Goal: Task Accomplishment & Management: Use online tool/utility

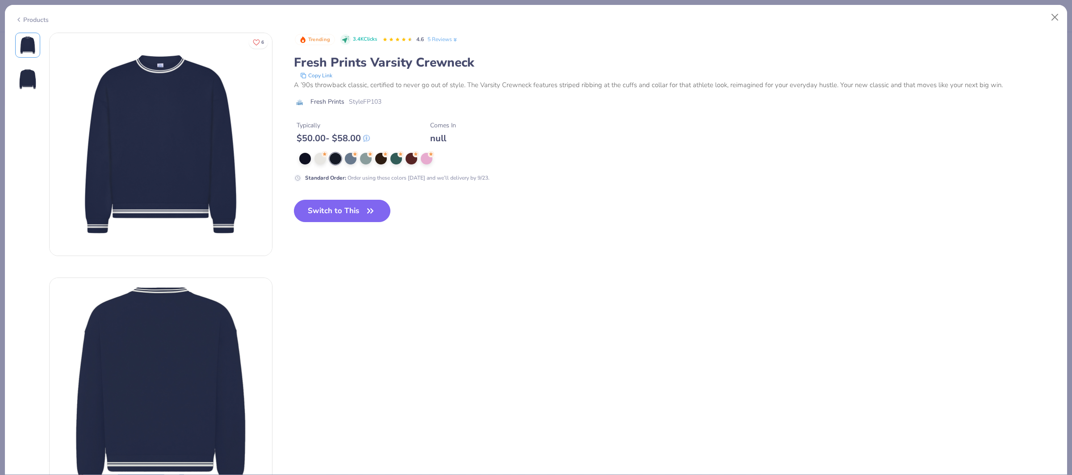
click at [318, 197] on div "Trending 3.4K Clicks 4.6 5 Reviews Fresh Prints Varsity Crewneck Copy Link A ’9…" at bounding box center [675, 135] width 763 height 204
click at [320, 209] on button "Switch to This" at bounding box center [342, 211] width 97 height 22
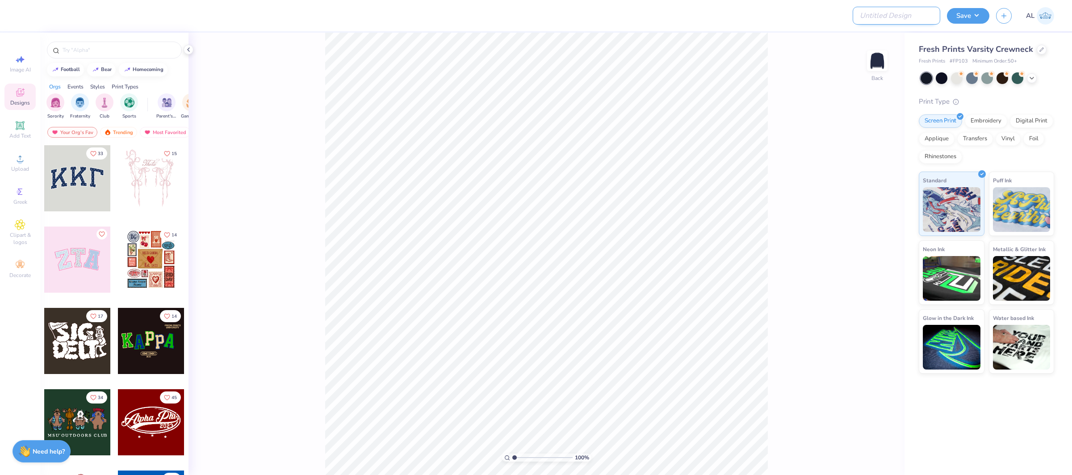
click at [904, 15] on input "Design Title" at bounding box center [897, 16] width 88 height 18
paste input "FPS240092"
type input "FPS240092"
click at [958, 15] on button "Save" at bounding box center [968, 15] width 42 height 16
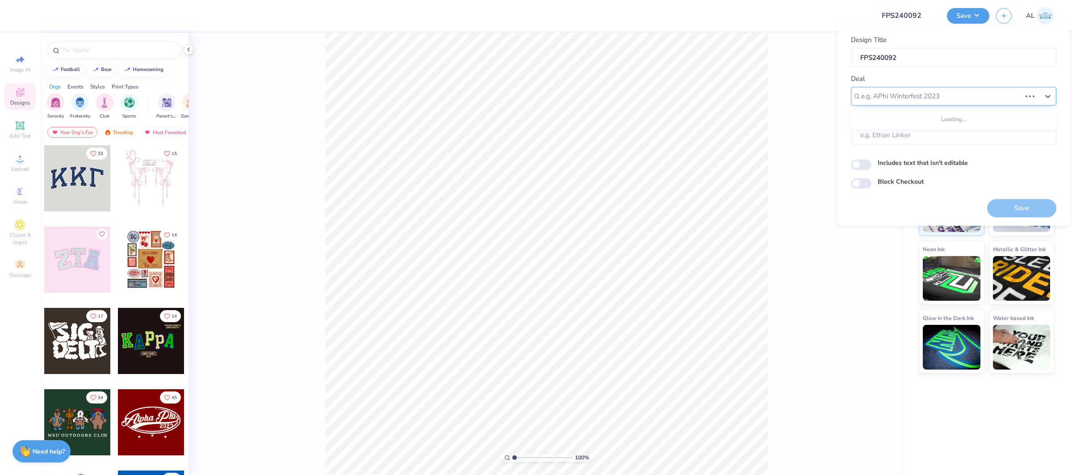
click at [934, 102] on div at bounding box center [941, 96] width 160 height 12
click at [875, 120] on div "Design Tool Gallery" at bounding box center [953, 120] width 198 height 15
type input "design tool gallery"
type input "Design Tool Gallery User"
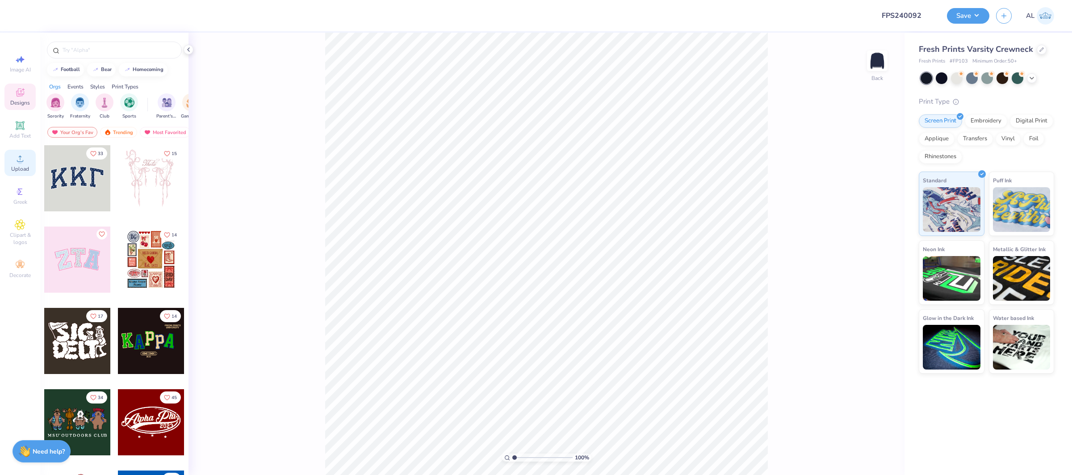
click at [19, 164] on div "Upload" at bounding box center [19, 163] width 31 height 26
click at [23, 166] on span "Upload" at bounding box center [20, 168] width 18 height 7
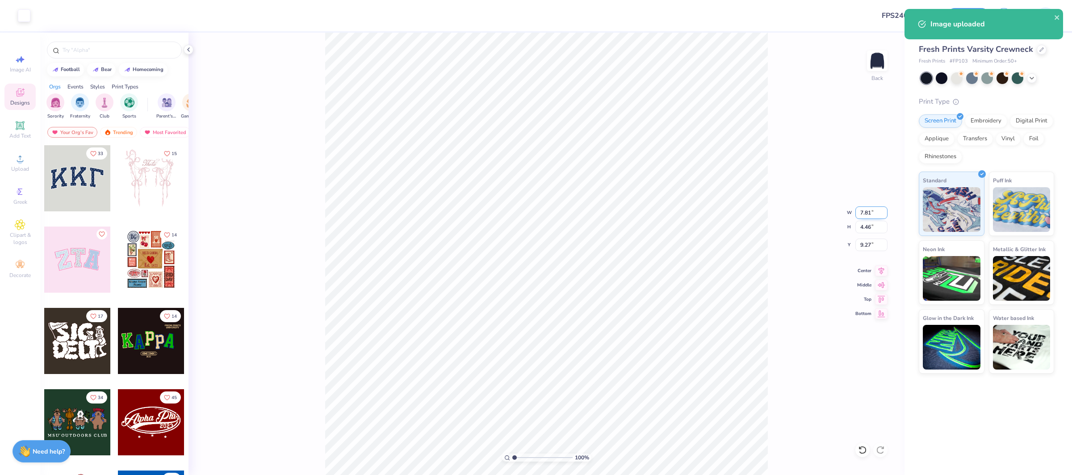
click at [867, 210] on input "7.81" at bounding box center [871, 212] width 32 height 13
click at [866, 210] on input "7.81" at bounding box center [871, 212] width 32 height 13
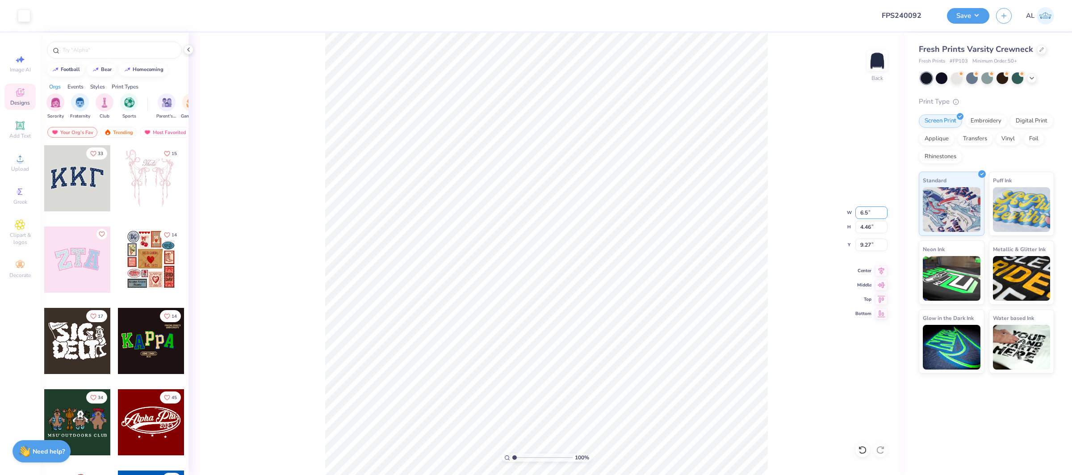
type input "6.50"
type input "3.71"
type input "9.64"
click at [866, 211] on input "6.50" at bounding box center [871, 212] width 32 height 13
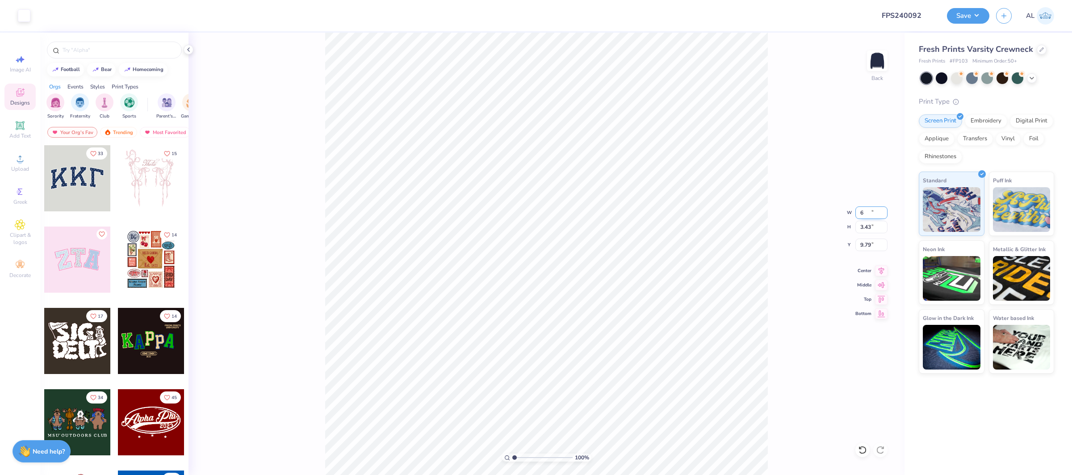
type input "6.00"
type input "3.43"
click at [866, 245] on input "9.79" at bounding box center [871, 245] width 32 height 13
type input "2.00"
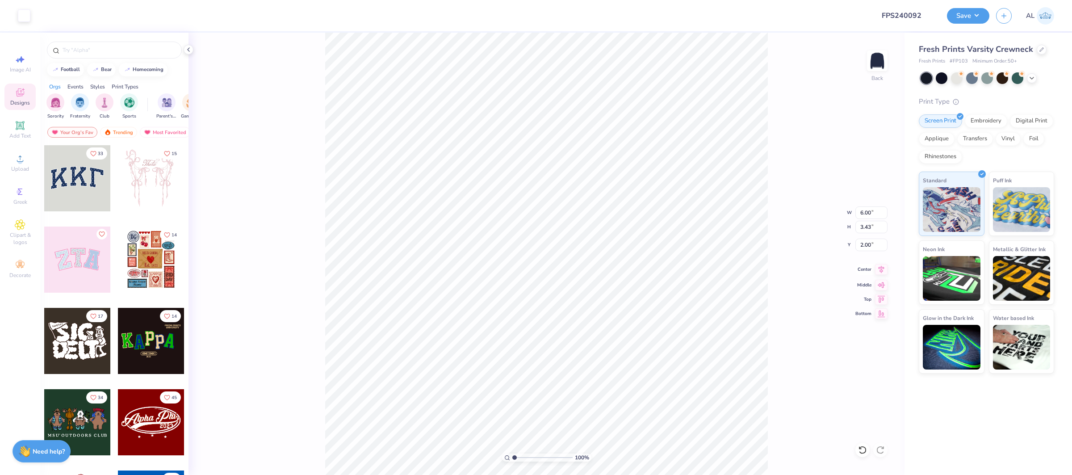
click at [879, 269] on icon at bounding box center [881, 269] width 13 height 11
click at [24, 162] on icon at bounding box center [20, 158] width 11 height 11
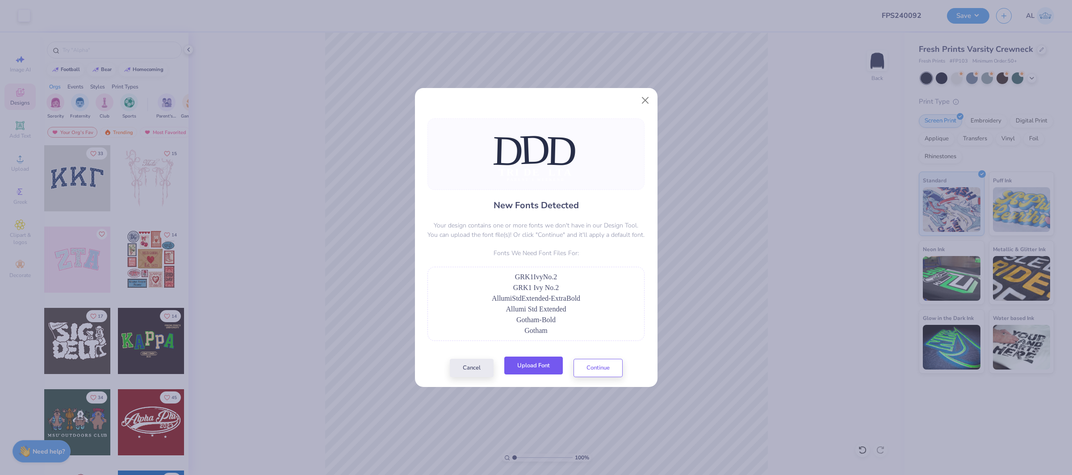
click at [545, 365] on button "Upload Font" at bounding box center [533, 365] width 59 height 18
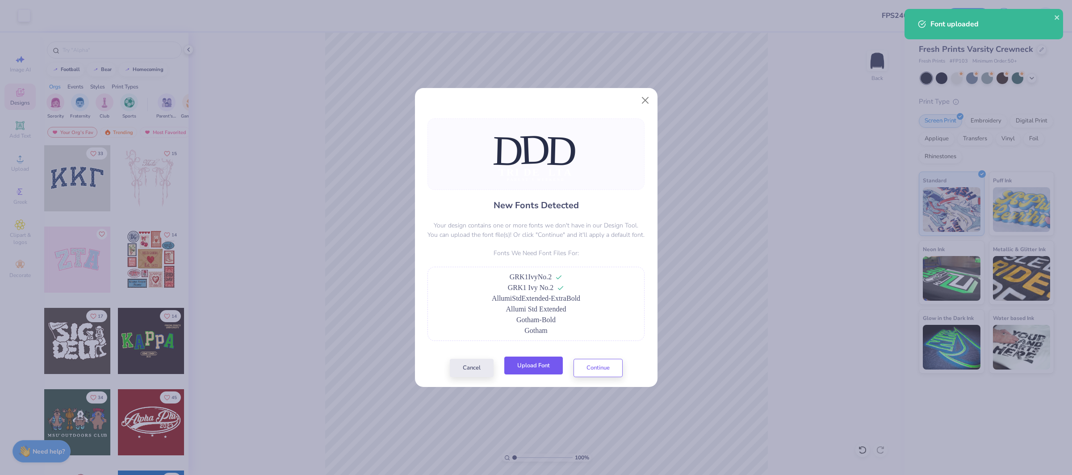
click at [545, 364] on button "Upload Font" at bounding box center [533, 365] width 59 height 18
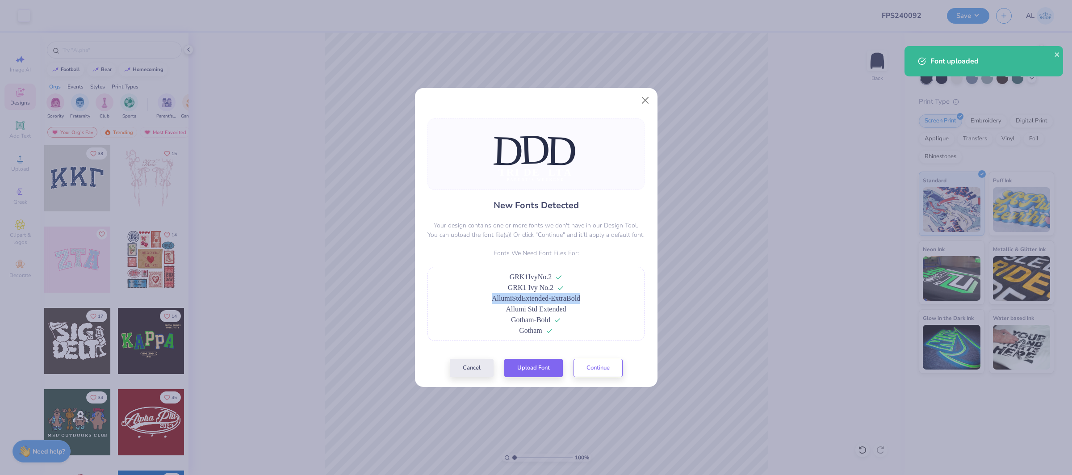
drag, startPoint x: 523, startPoint y: 300, endPoint x: 615, endPoint y: 303, distance: 91.2
click at [615, 303] on div "AllumiStdExtended-ExtraBold" at bounding box center [535, 298] width 207 height 11
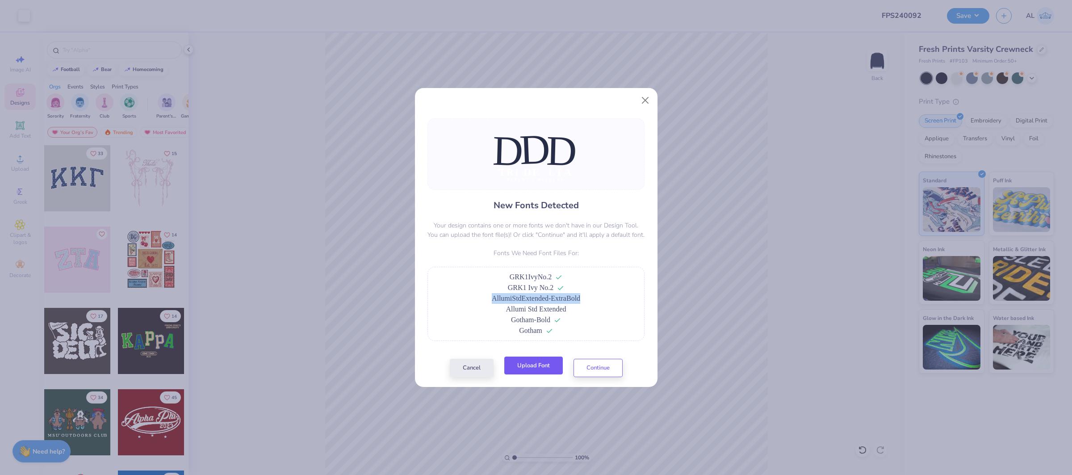
click at [530, 369] on button "Upload Font" at bounding box center [533, 365] width 59 height 18
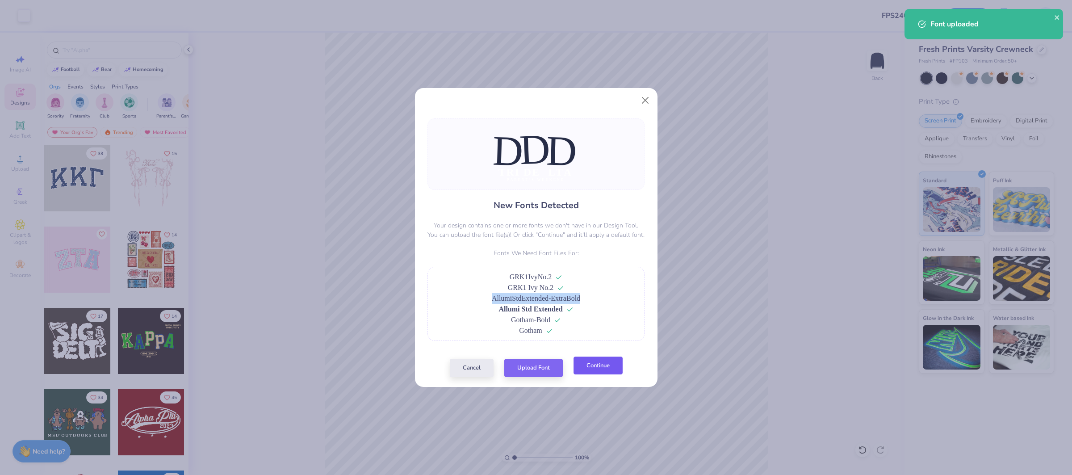
click at [596, 368] on button "Continue" at bounding box center [597, 365] width 49 height 18
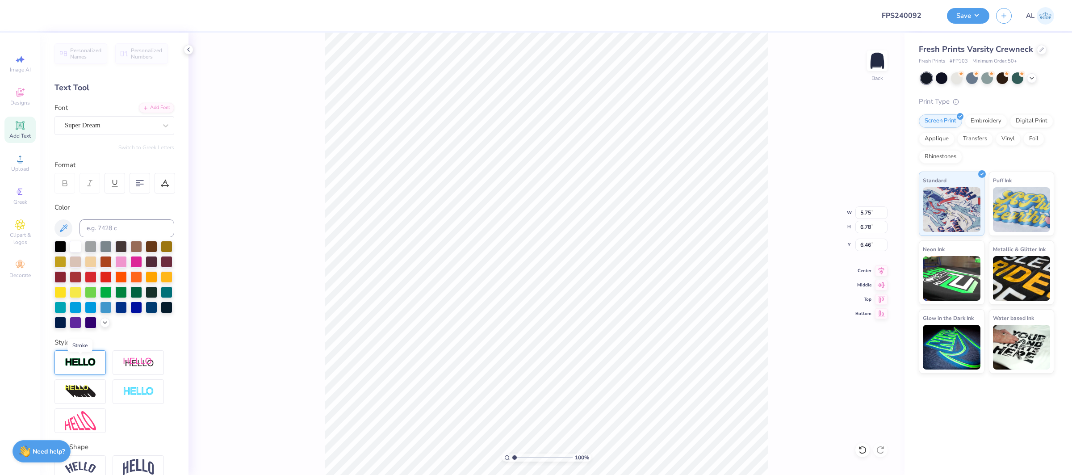
click at [74, 364] on img at bounding box center [80, 362] width 31 height 10
type input "5.74"
type input "6.73"
type input "7.14"
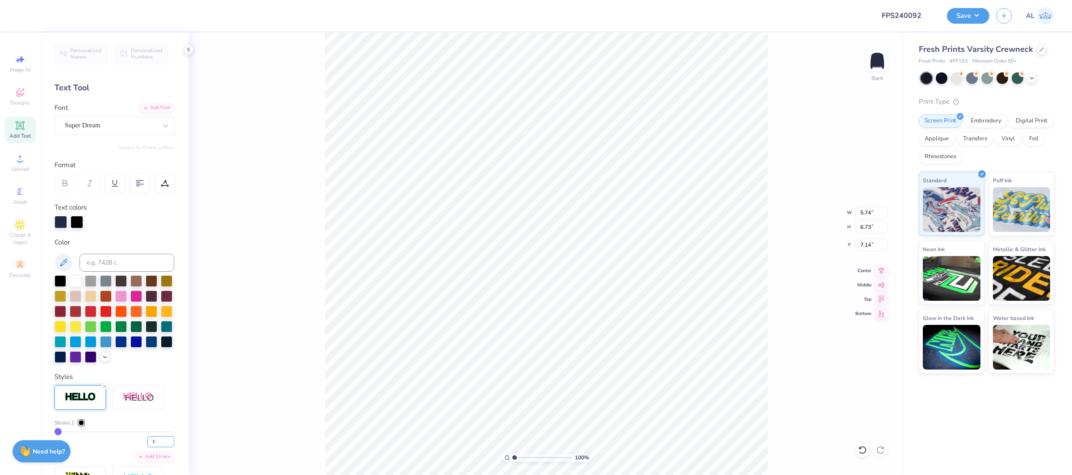
click at [143, 442] on div "1" at bounding box center [114, 439] width 120 height 16
type input "7"
type input "5.90"
type input "6.89"
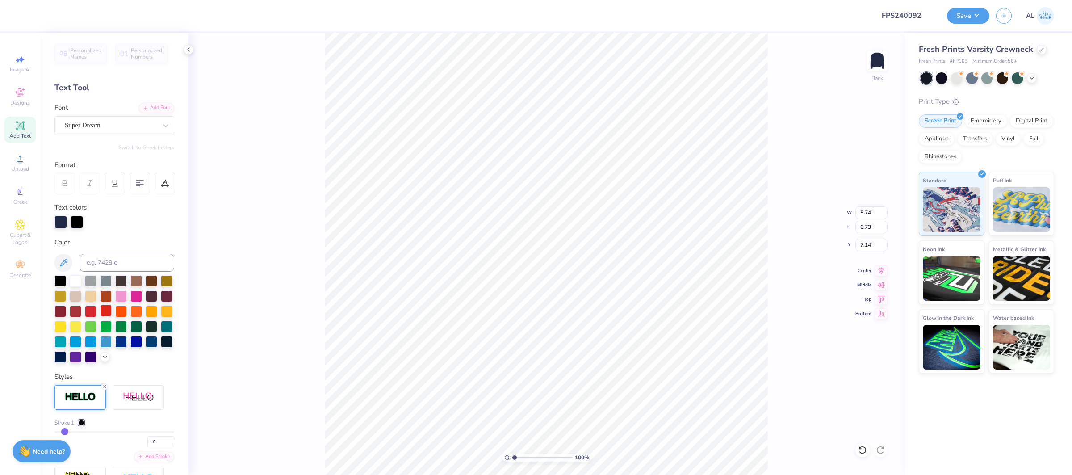
type input "7.06"
click at [71, 278] on div at bounding box center [76, 280] width 12 height 12
click at [177, 374] on div "Personalized Names Personalized Numbers Text Tool Add Font Font Super Dream Swi…" at bounding box center [114, 254] width 148 height 442
click at [81, 423] on div at bounding box center [81, 422] width 5 height 5
click at [70, 437] on div at bounding box center [71, 434] width 9 height 9
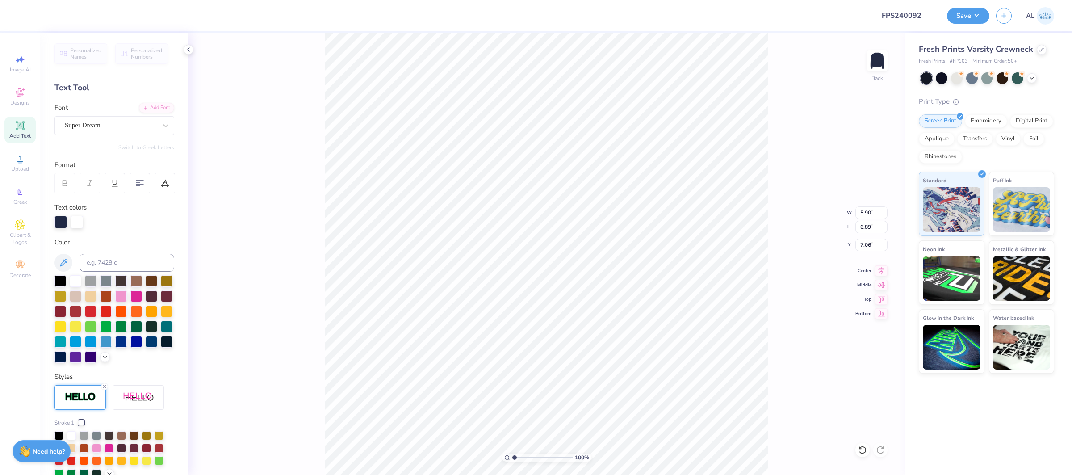
type input "5.86"
type input "6.78"
type input "6.19"
type input "5.83"
type input "6.75"
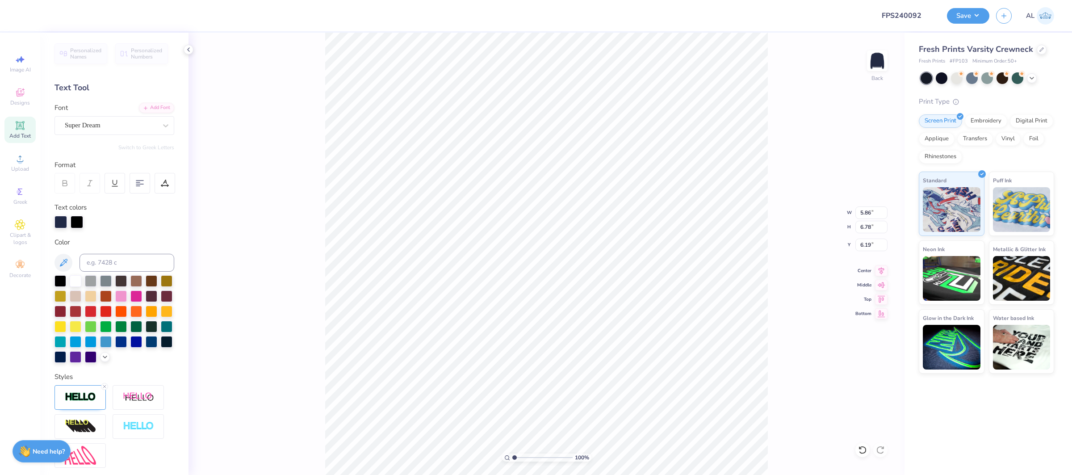
type input "6.89"
click at [88, 396] on img at bounding box center [80, 397] width 31 height 10
drag, startPoint x: 146, startPoint y: 441, endPoint x: 164, endPoint y: 440, distance: 17.9
click at [165, 442] on div "1" at bounding box center [114, 439] width 120 height 16
type input "7"
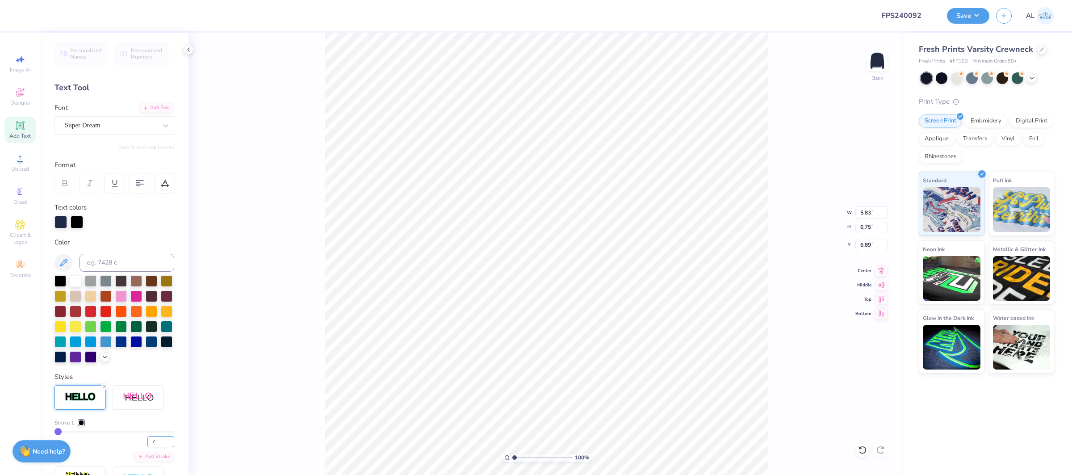
type input "7"
type input "5.99"
type input "6.91"
type input "6.82"
drag, startPoint x: 79, startPoint y: 422, endPoint x: 93, endPoint y: 427, distance: 15.1
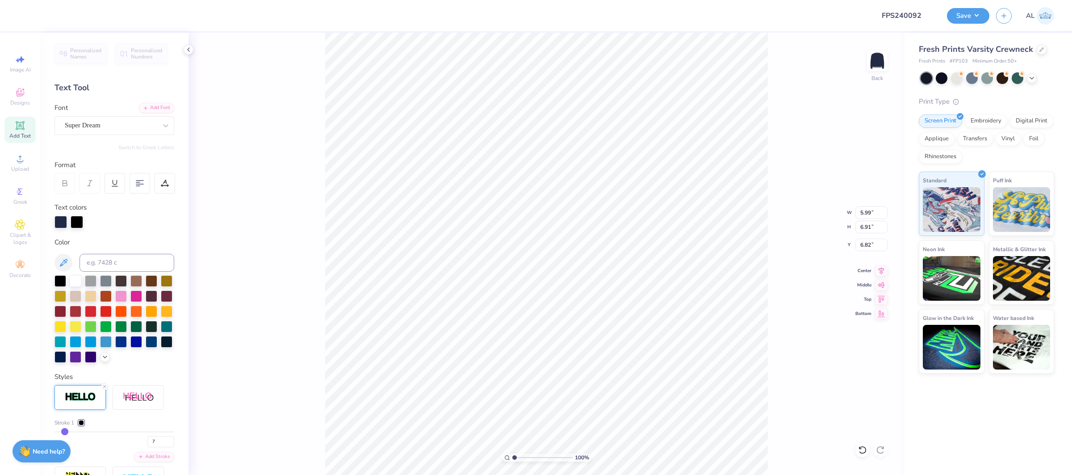
click at [79, 422] on div at bounding box center [81, 422] width 5 height 5
click at [72, 435] on div at bounding box center [71, 434] width 9 height 9
type input "5.75"
type input "6.78"
type input "6.46"
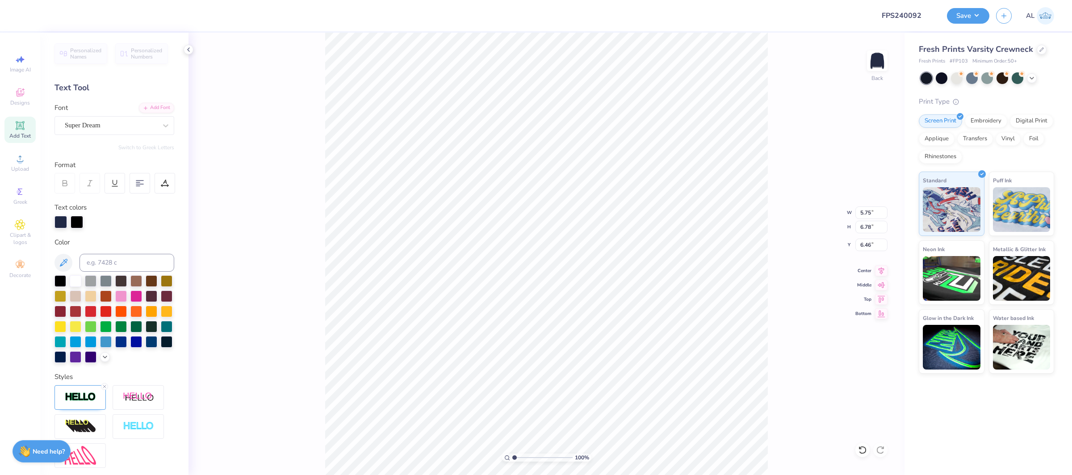
type input "5.74"
type input "6.73"
type input "7.14"
click at [81, 393] on img at bounding box center [80, 397] width 31 height 10
drag, startPoint x: 84, startPoint y: 422, endPoint x: 76, endPoint y: 424, distance: 7.5
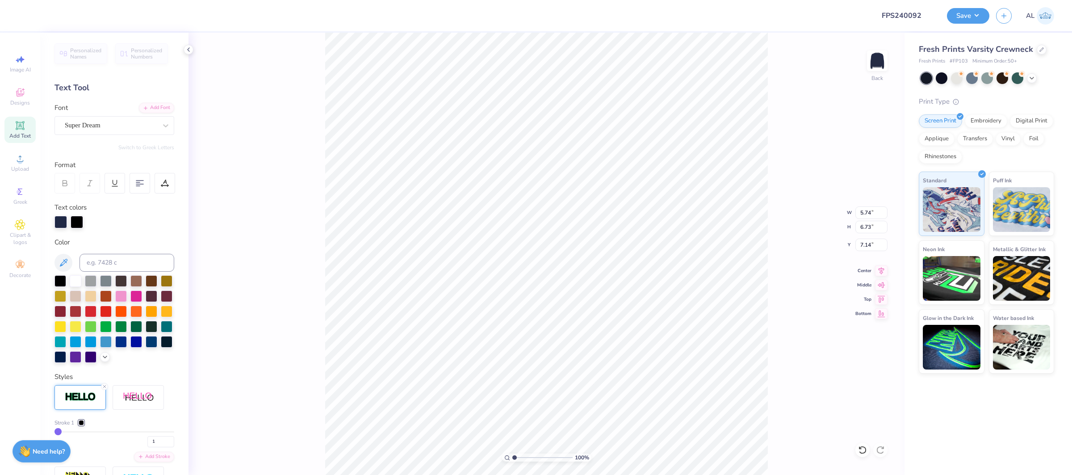
click at [83, 422] on div at bounding box center [81, 422] width 5 height 5
click at [72, 435] on div at bounding box center [71, 434] width 9 height 9
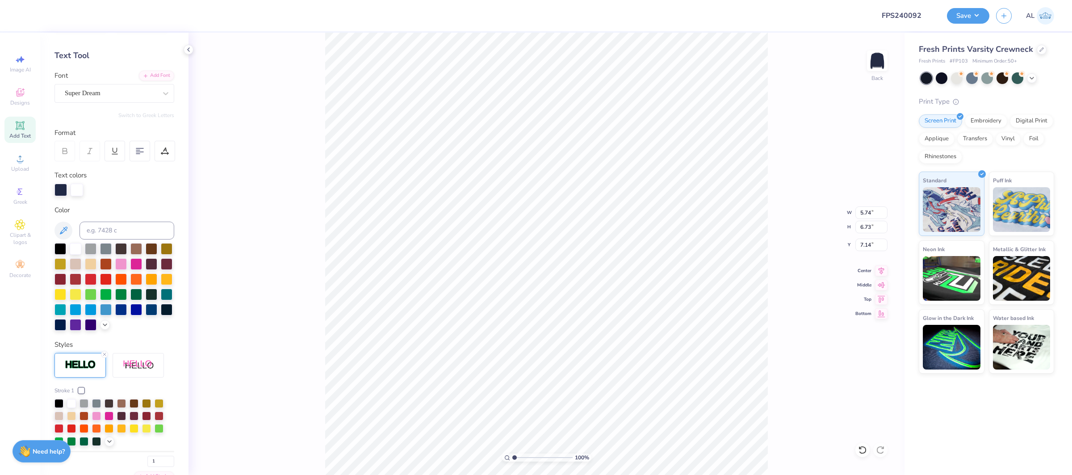
scroll to position [33, 0]
drag, startPoint x: 160, startPoint y: 462, endPoint x: 141, endPoint y: 461, distance: 19.2
click at [140, 462] on div "1" at bounding box center [114, 458] width 120 height 16
type input "7"
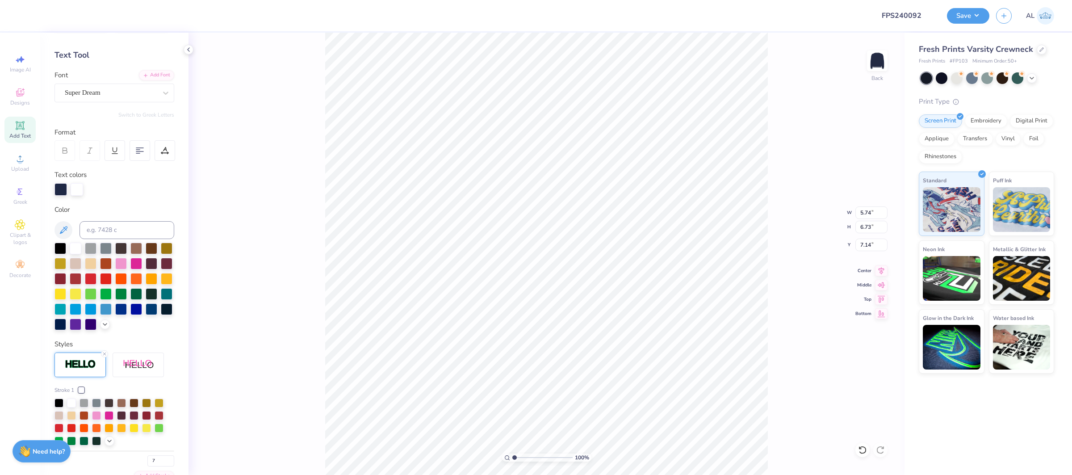
type input "5.90"
type input "6.89"
type input "7.06"
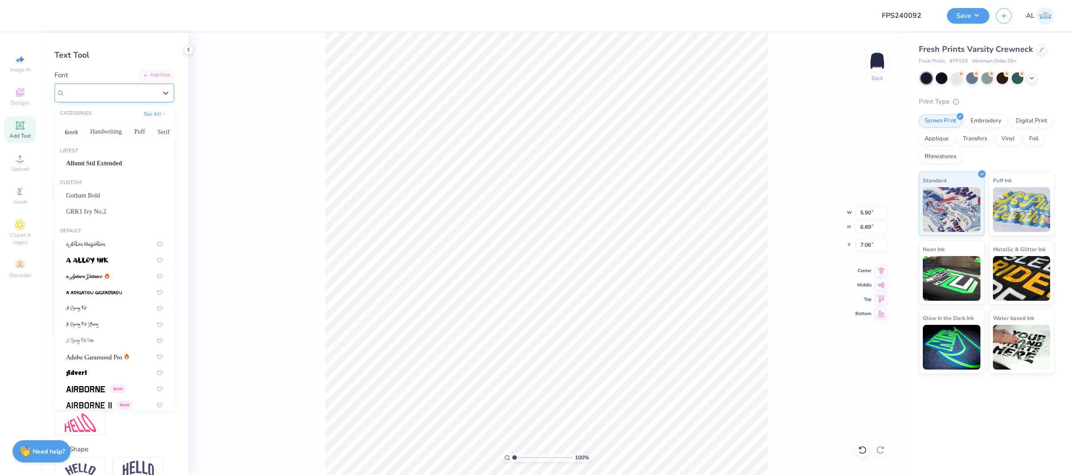
click at [107, 93] on div "Super Dream" at bounding box center [111, 93] width 94 height 14
click at [114, 205] on div "GRK1 Ivy No.2" at bounding box center [114, 211] width 113 height 15
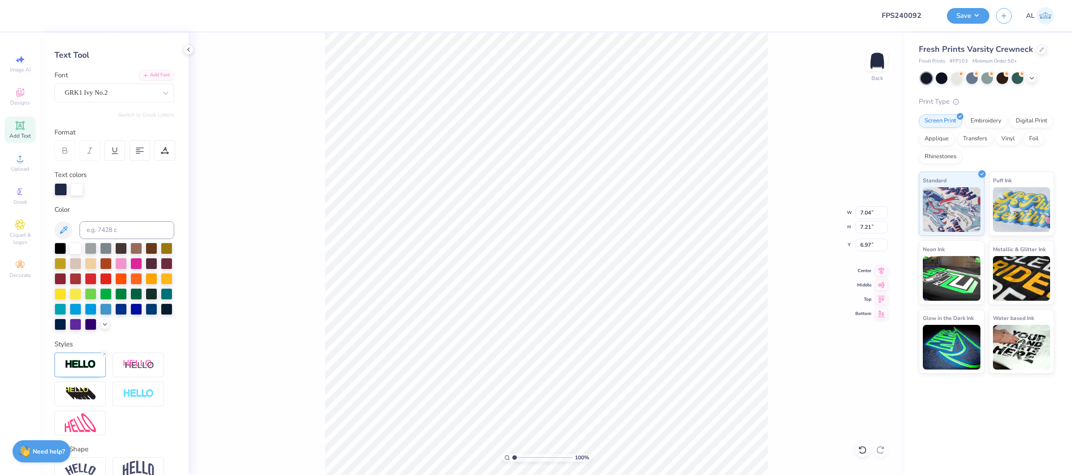
type input "7.04"
type input "7.21"
type input "6.97"
type input "5.99"
type input "6.91"
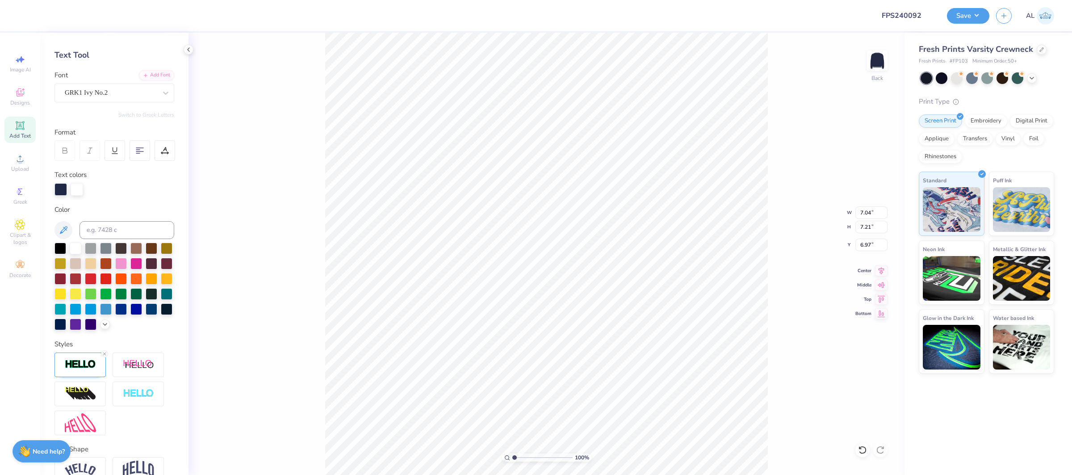
type input "6.82"
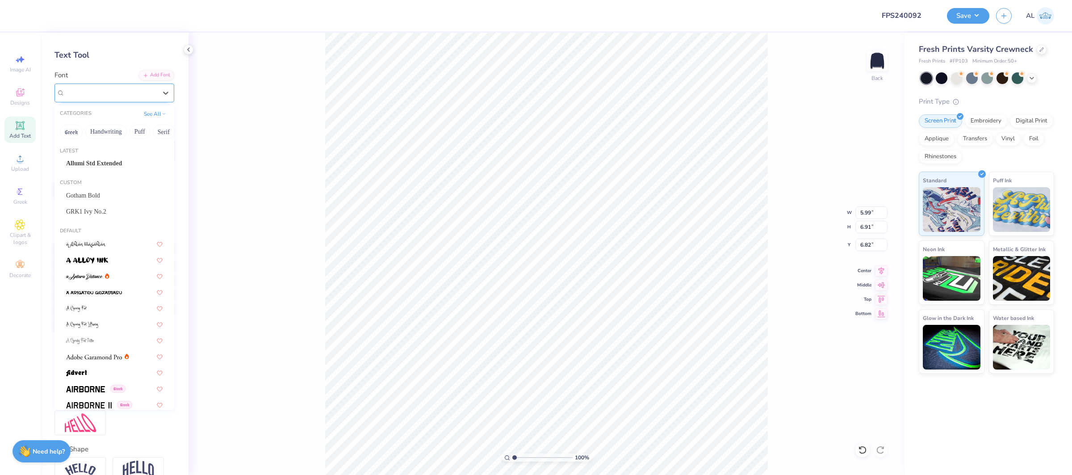
click at [98, 92] on div "Super Dream" at bounding box center [111, 93] width 94 height 14
click at [105, 212] on span "GRK1 Ivy No.2" at bounding box center [86, 211] width 40 height 9
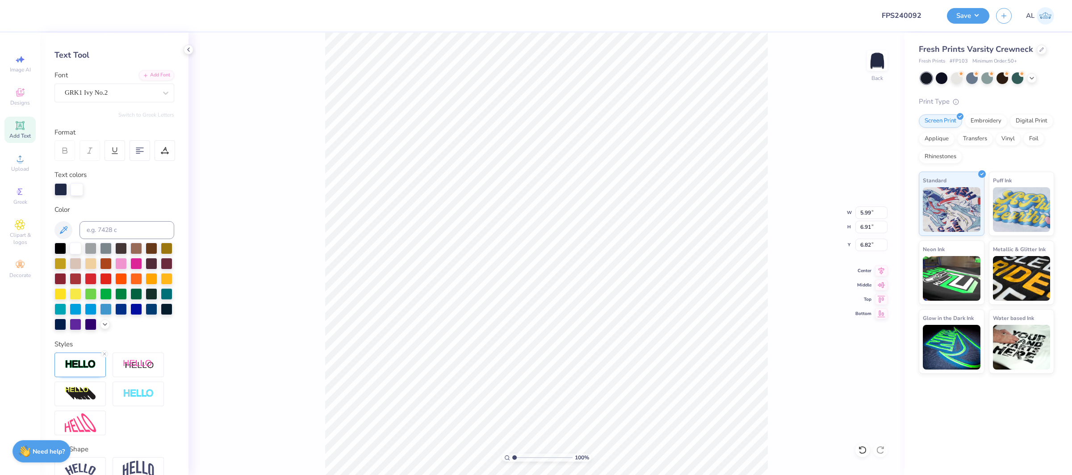
type input "7.04"
type input "7.27"
type input "6.64"
type input "5.90"
type input "6.89"
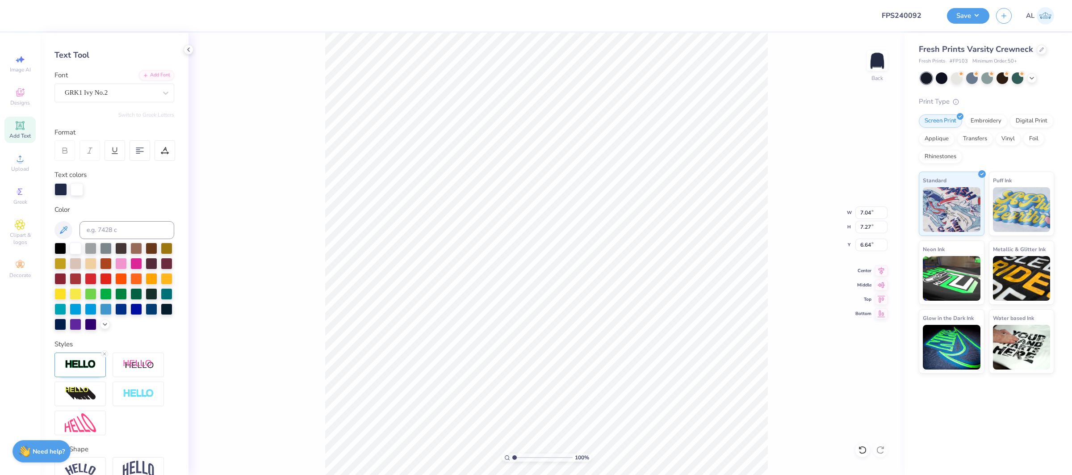
type input "7.06"
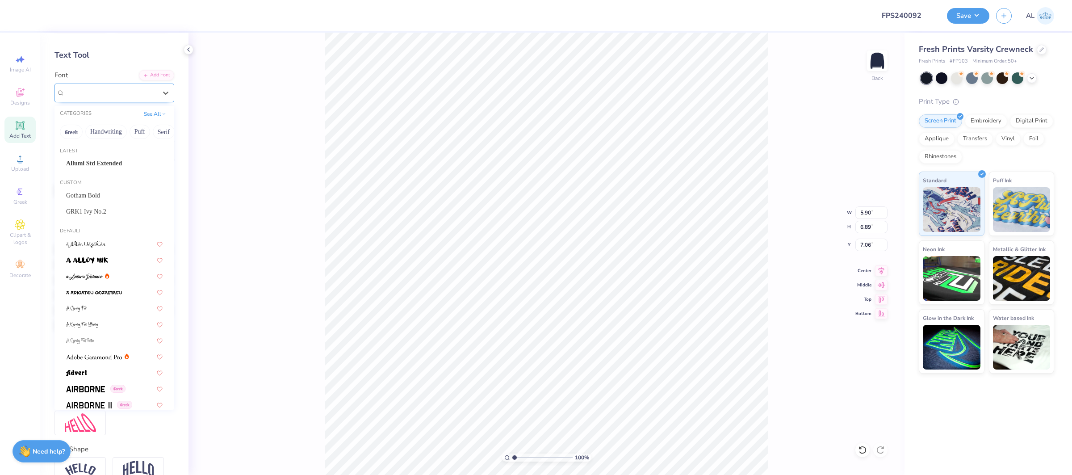
click at [113, 92] on div "Super Dream" at bounding box center [111, 93] width 94 height 14
click at [113, 207] on div "GRK1 Ivy No.2" at bounding box center [114, 211] width 96 height 9
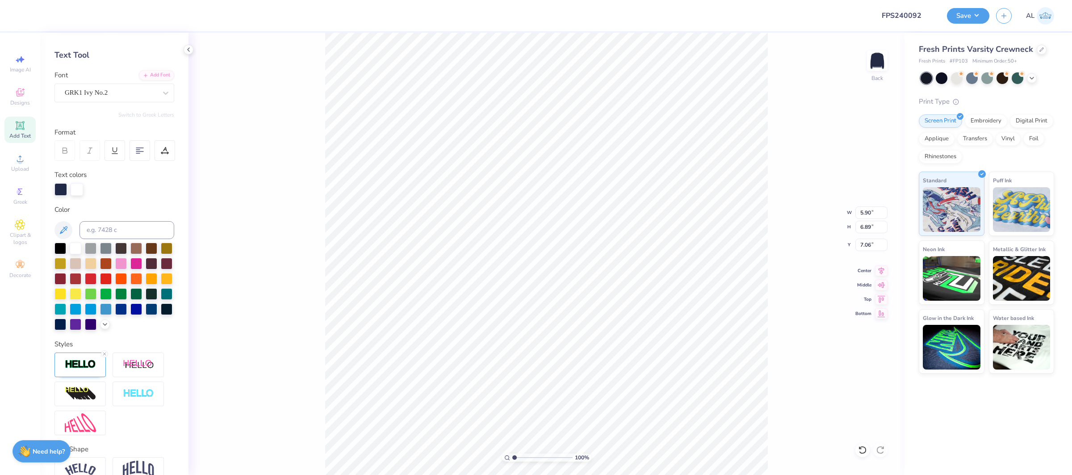
type input "7.04"
type input "7.21"
type input "6.97"
type input "10.71"
type input "1.69"
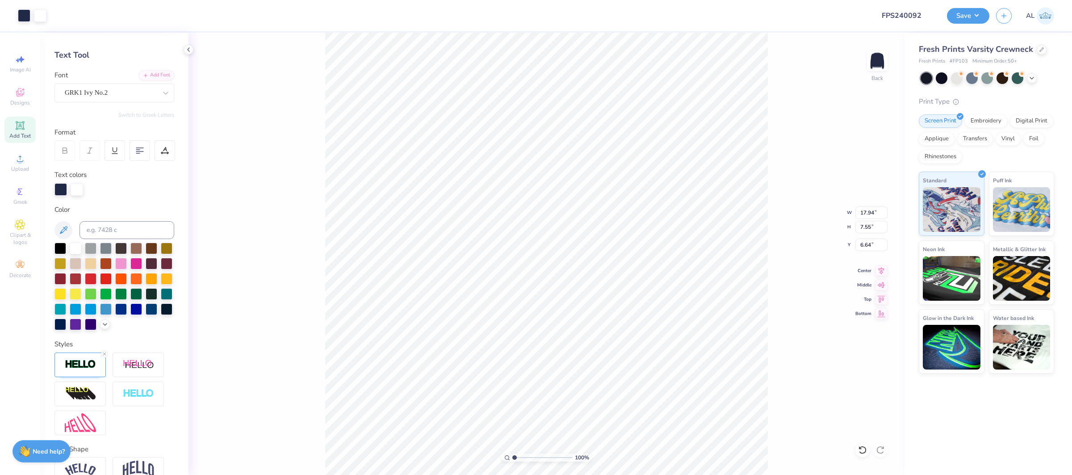
type input "13.96"
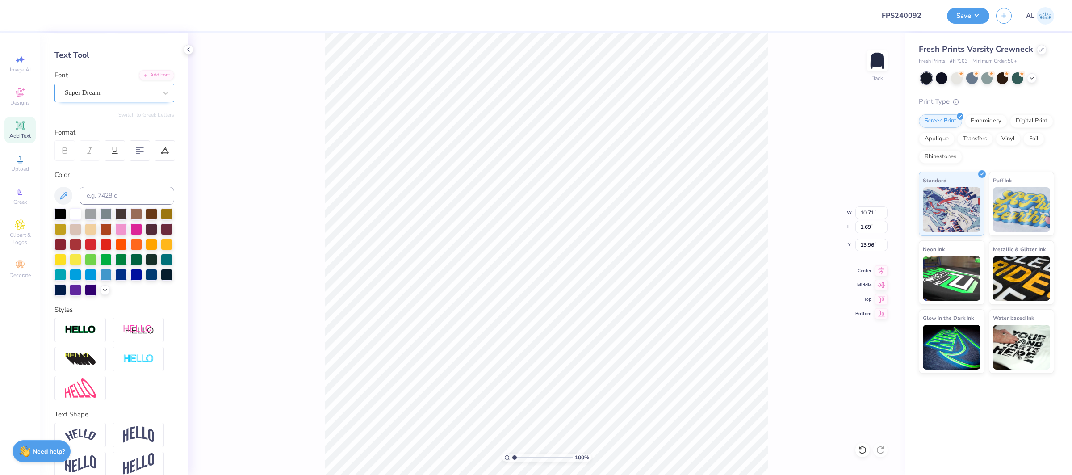
click at [125, 86] on div "Super Dream" at bounding box center [111, 93] width 94 height 14
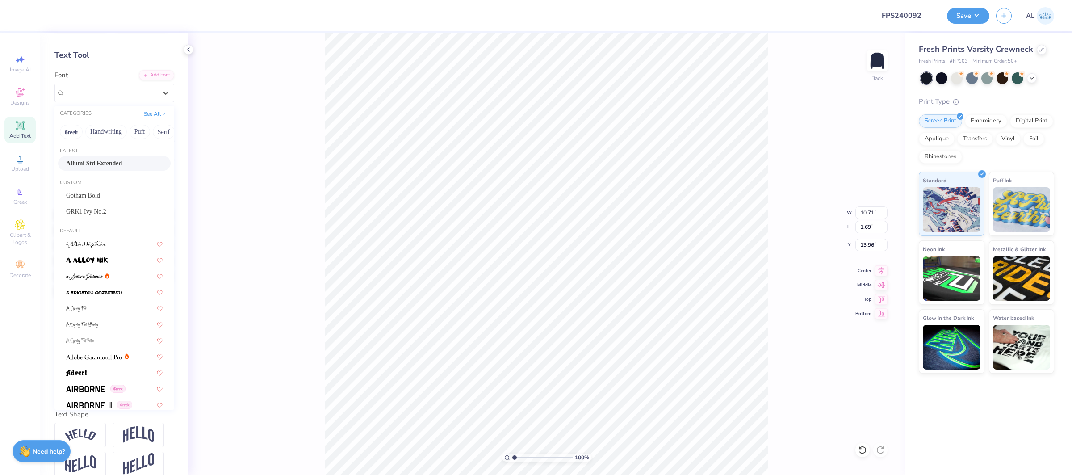
click at [122, 162] on span "Allumi Std Extended" at bounding box center [94, 163] width 56 height 9
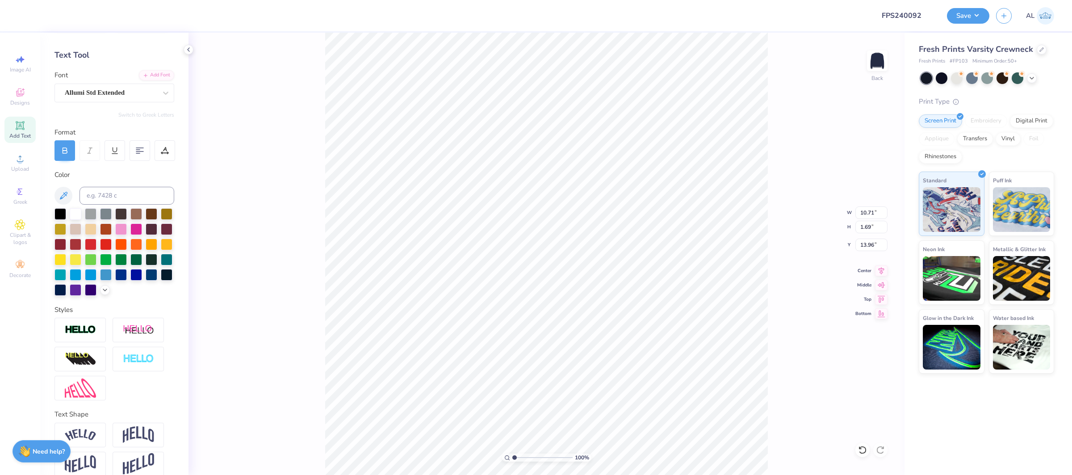
type input "14.70"
type input "1.61"
type input "14.15"
click at [169, 154] on div at bounding box center [165, 150] width 21 height 21
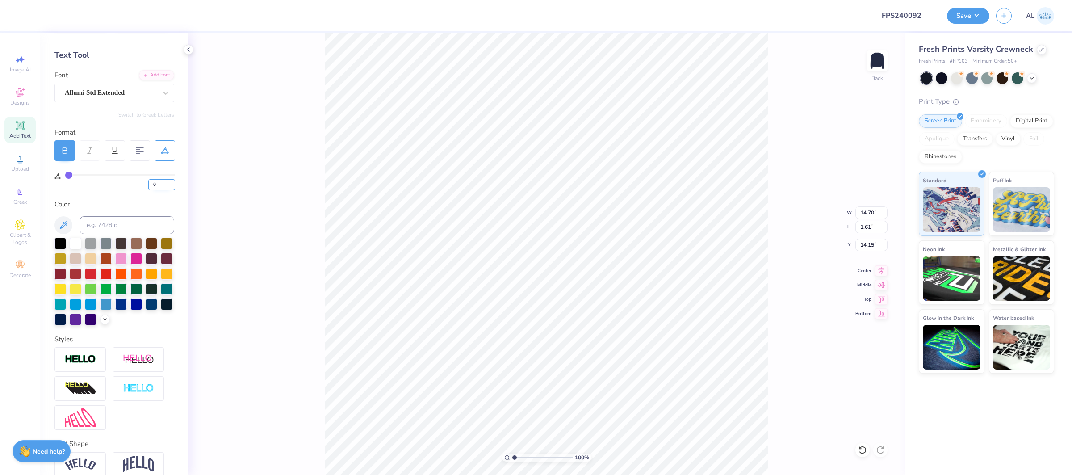
click at [153, 186] on input "0" at bounding box center [161, 184] width 27 height 11
type input "10"
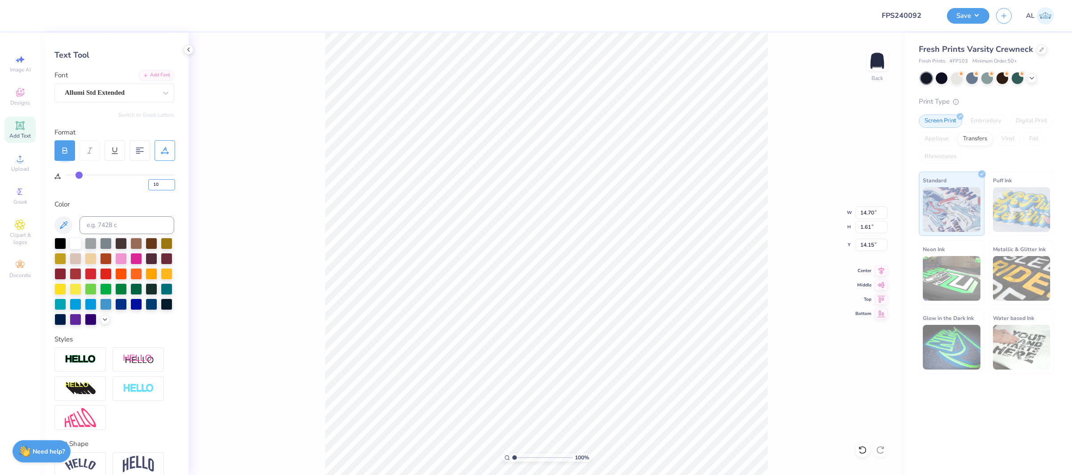
type input "16.58"
type input "0"
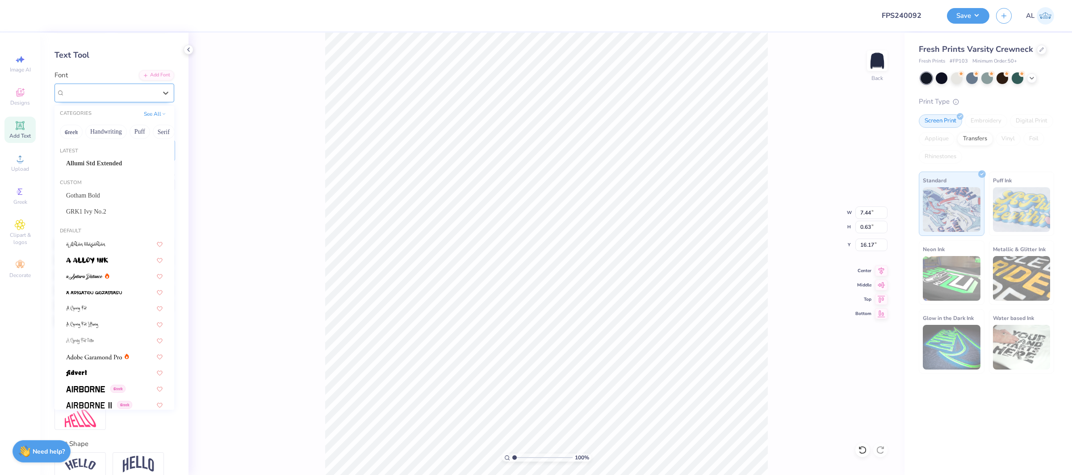
click at [138, 92] on div "Super Dream" at bounding box center [111, 93] width 94 height 14
click at [108, 195] on div "Gotham Bold" at bounding box center [114, 195] width 96 height 9
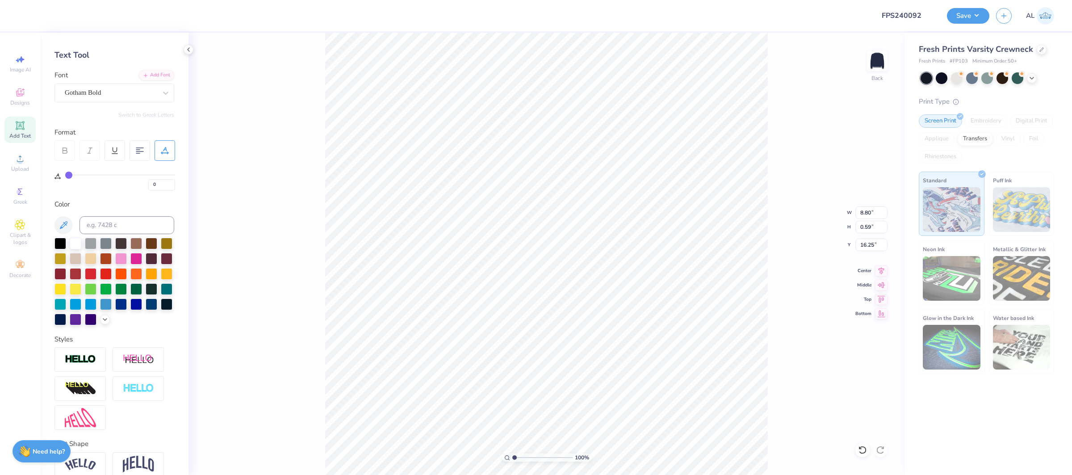
type input "8.80"
type input "0.59"
type input "16.25"
click at [160, 184] on input "0" at bounding box center [161, 184] width 27 height 11
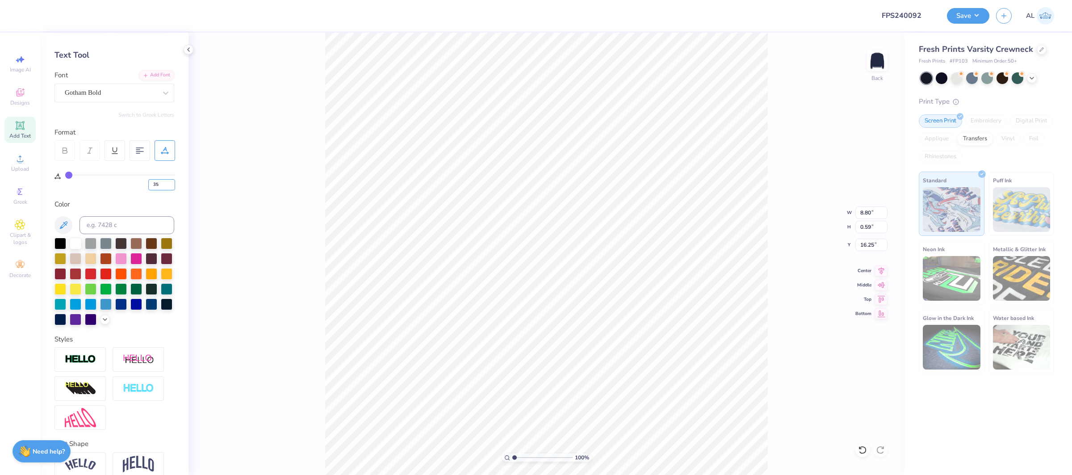
type input "35"
type input "13.11"
click at [870, 210] on input "17.94" at bounding box center [871, 212] width 32 height 13
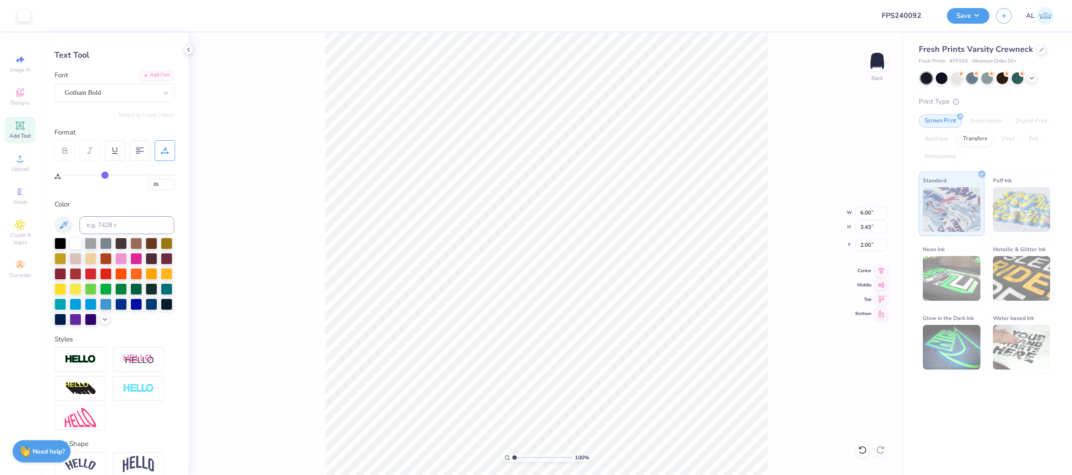
type input "6.00"
type input "3.43"
type input "2.00"
click at [866, 210] on input "17.94" at bounding box center [871, 212] width 32 height 13
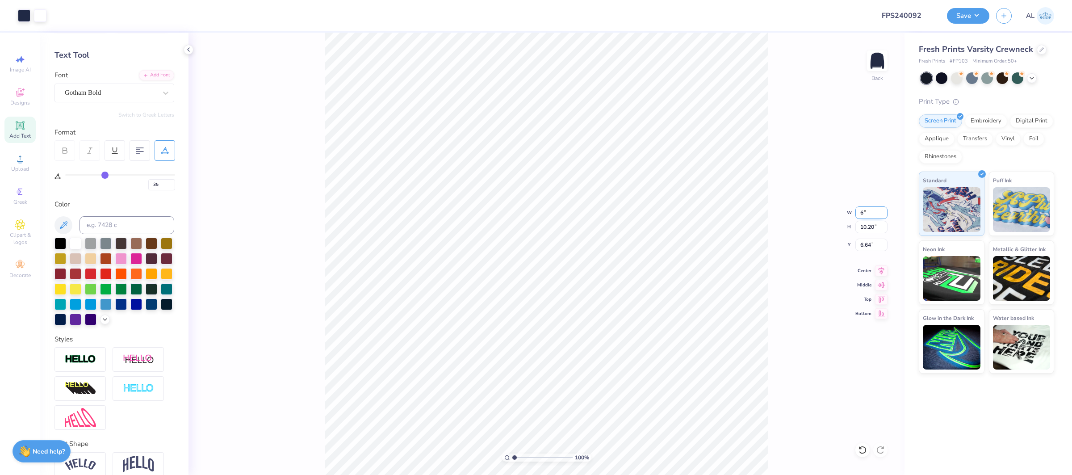
type input "6.00"
type input "3.41"
type input "2.02"
drag, startPoint x: 514, startPoint y: 456, endPoint x: 534, endPoint y: 456, distance: 19.7
click at [533, 456] on input "range" at bounding box center [542, 457] width 60 height 8
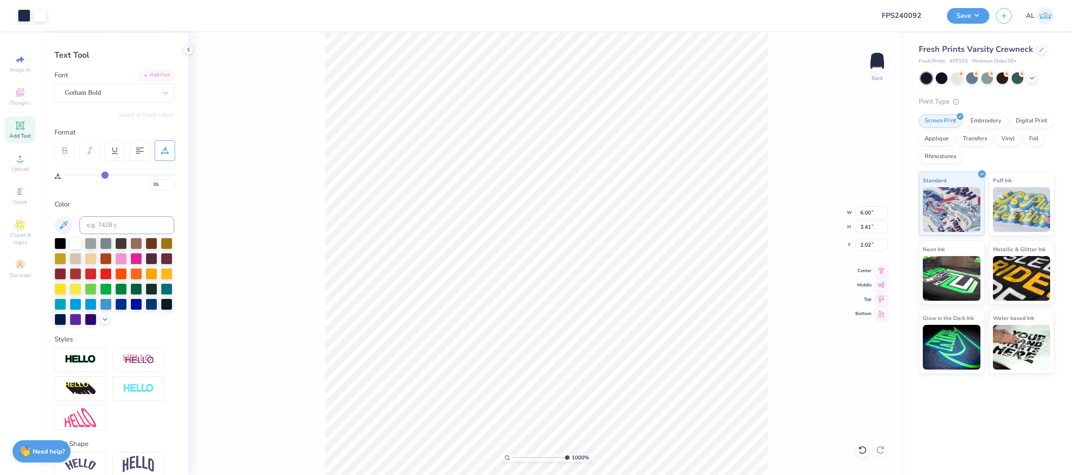
type input "10"
click at [590, 460] on div "1000 %" at bounding box center [546, 254] width 443 height 443
type input "2.01"
type input "5.98094184230904"
type input "5.66"
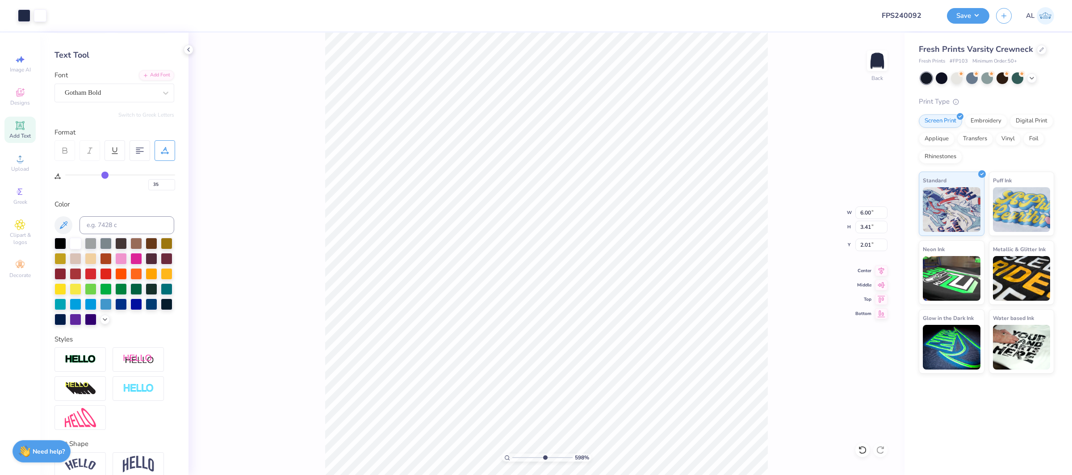
type input "3.22"
type input "5.98094184230904"
type input "2.00"
type input "5.40474567866918"
type input "5.64"
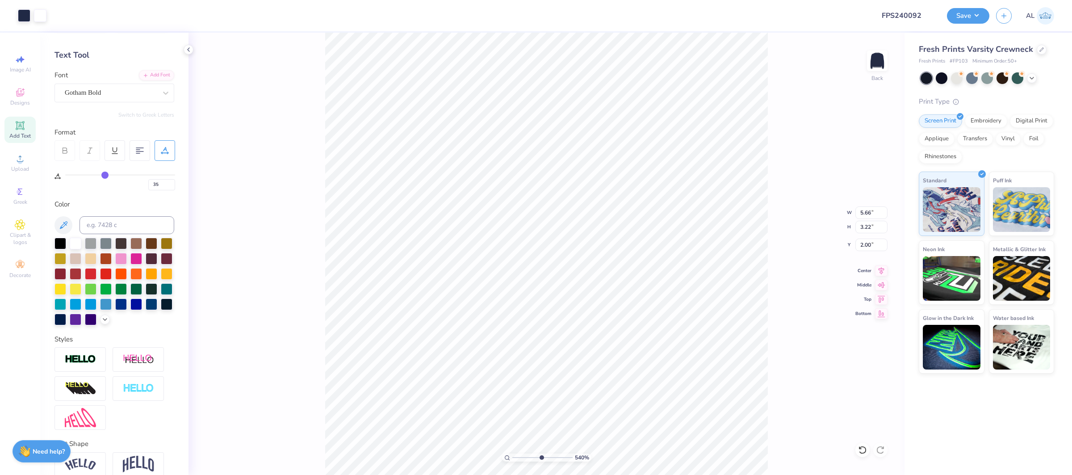
type input "3.20"
type input "2.01"
type input "5.40474567866918"
type input "5.59"
type input "3.18"
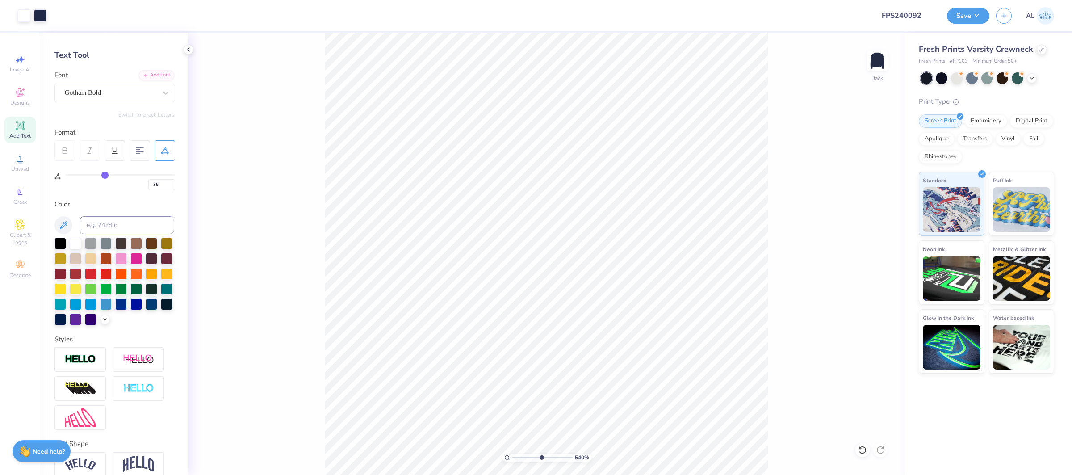
type input "5.40474567866918"
type input "0"
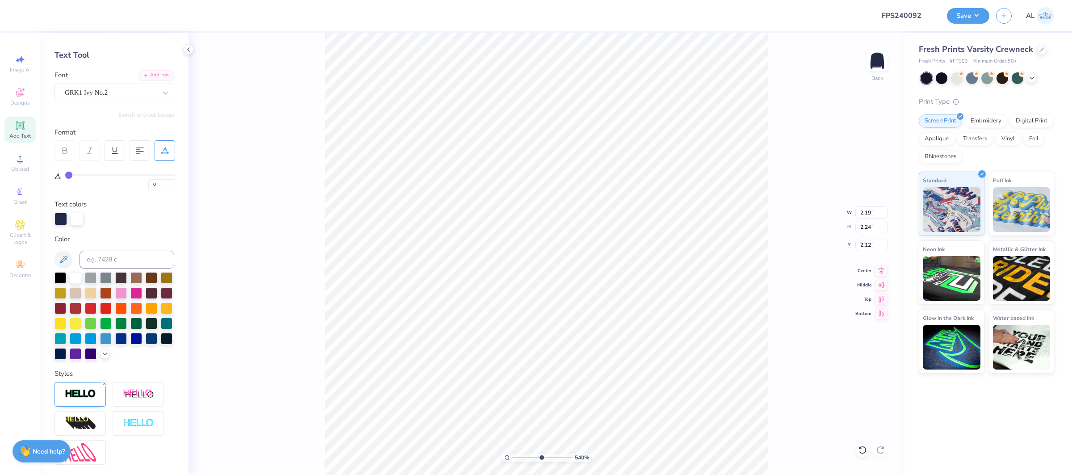
type input "5.40474567866918"
type input "2.26"
type input "2.01"
type input "5.40474567866918"
type input "2.00"
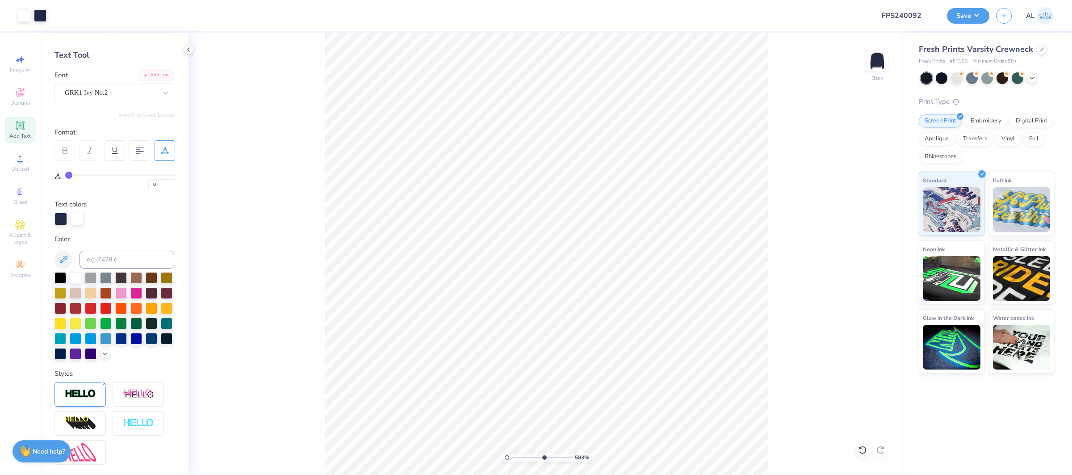
type input "5.8331989001541"
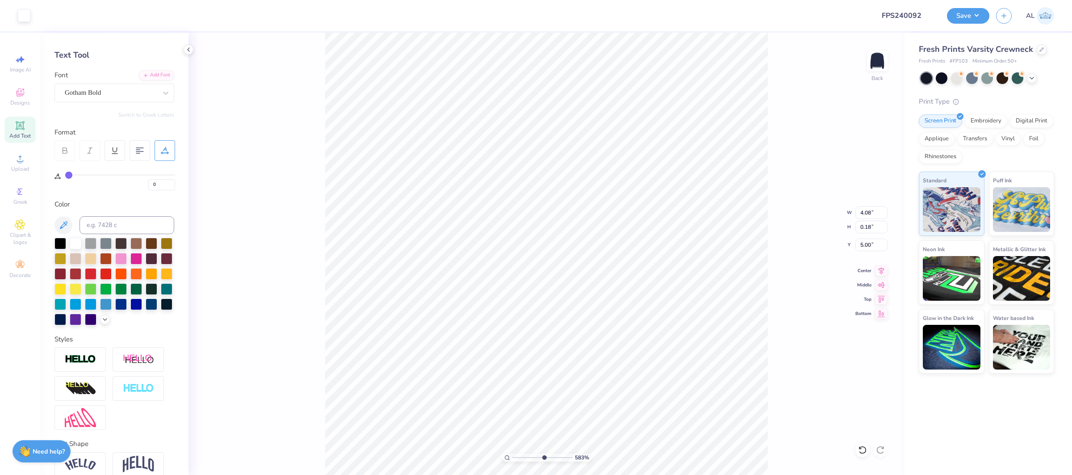
type input "35"
type input "5.8331989001541"
type input "5.24"
type input "10"
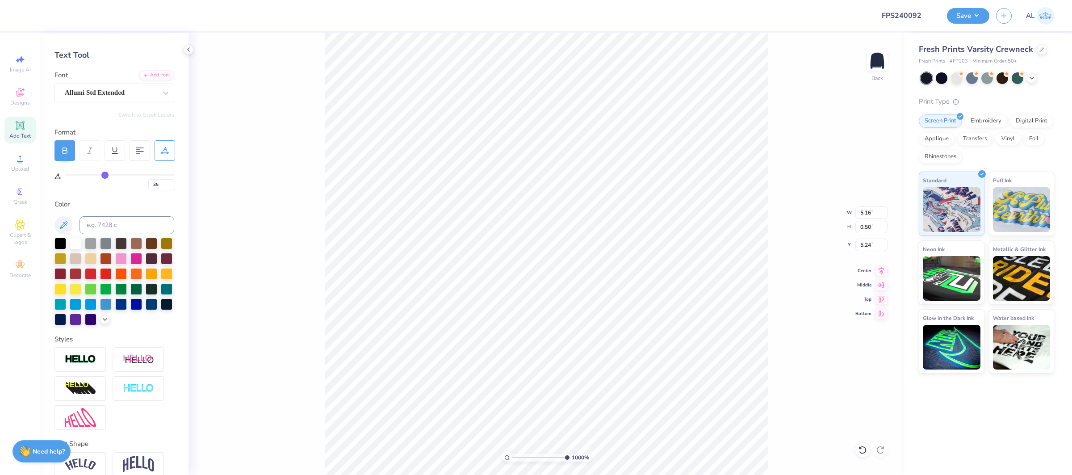
type input "5.16"
type input "0.50"
type input "4.35"
type input "10"
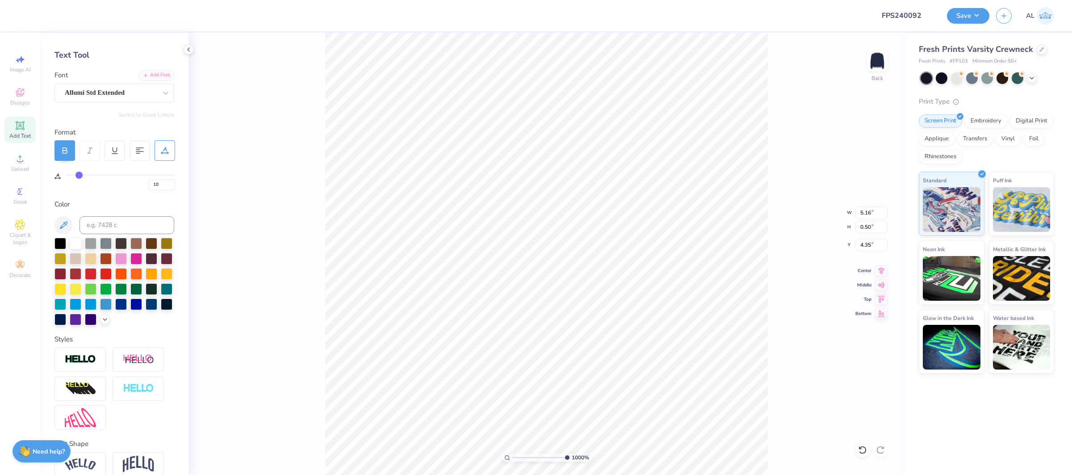
type input "4.56"
type input "6.94069890817357"
click at [166, 185] on input "10" at bounding box center [161, 184] width 27 height 11
type input "13"
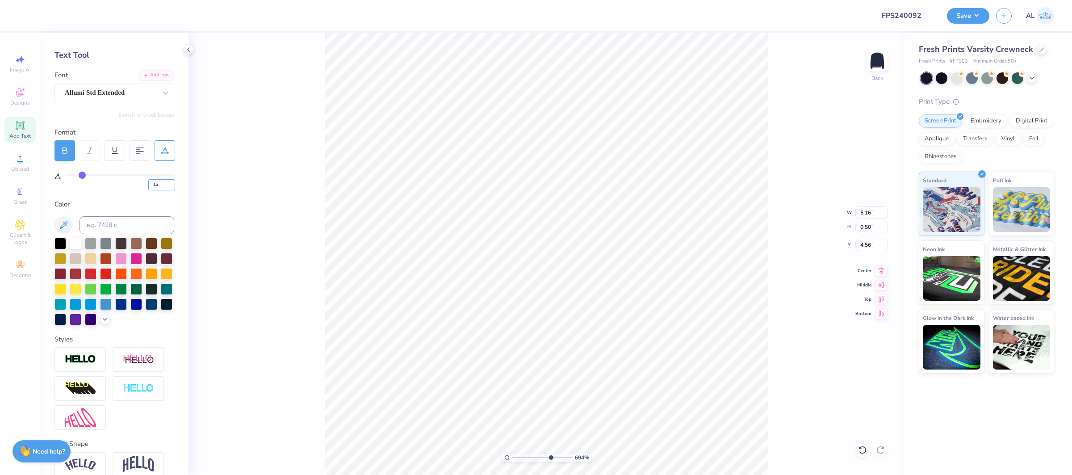
type input "6.94069890817357"
type input "5.33"
type input "12"
type input "6.94069890817357"
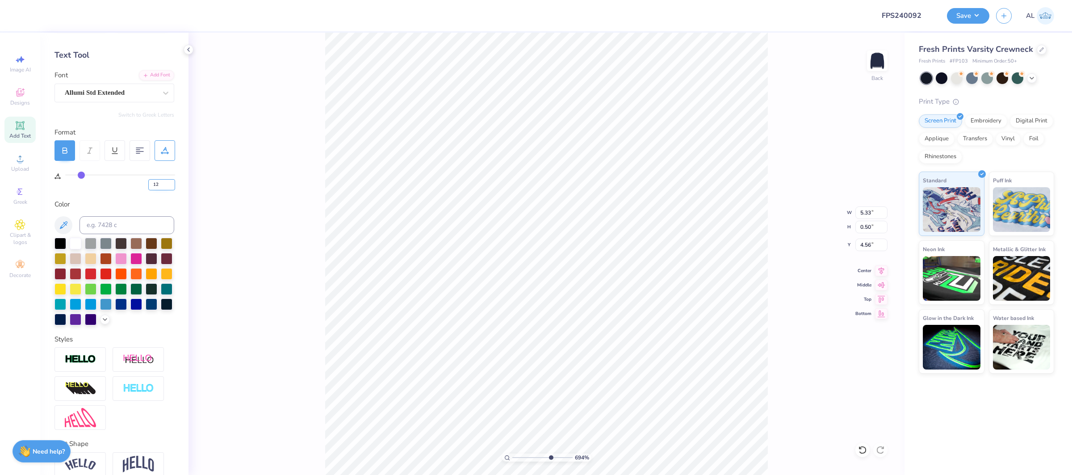
type input "5.28"
type input "6.94069890817357"
type input "35"
type input "1"
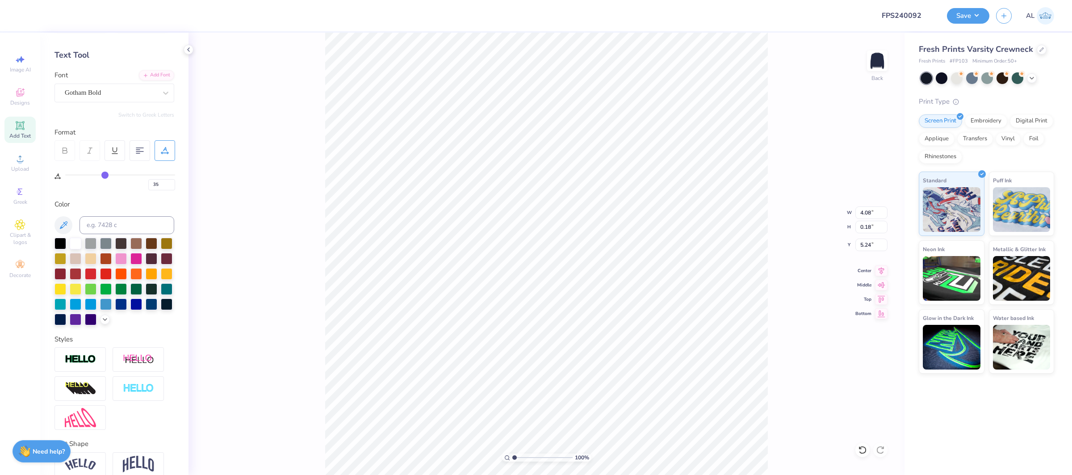
click at [490, 452] on div "100 %" at bounding box center [546, 254] width 443 height 443
type input "3.00"
click at [877, 269] on icon at bounding box center [881, 269] width 13 height 11
click at [960, 17] on button "Save" at bounding box center [968, 15] width 42 height 16
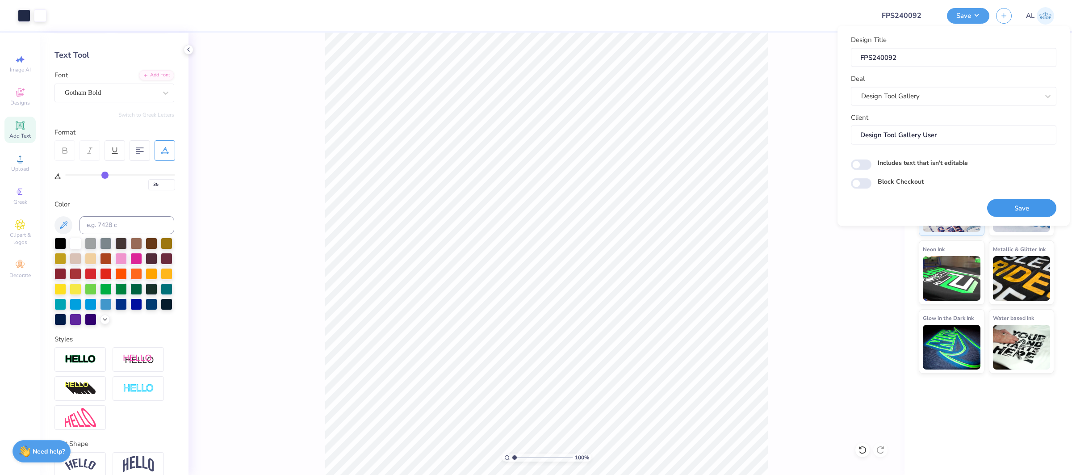
click at [1010, 205] on button "Save" at bounding box center [1021, 208] width 69 height 18
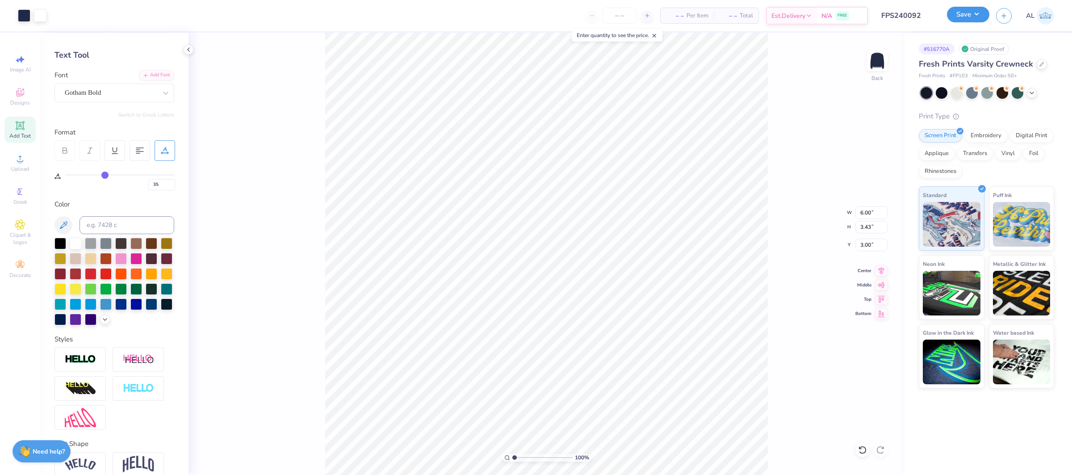
click at [969, 22] on button "Save" at bounding box center [968, 15] width 42 height 16
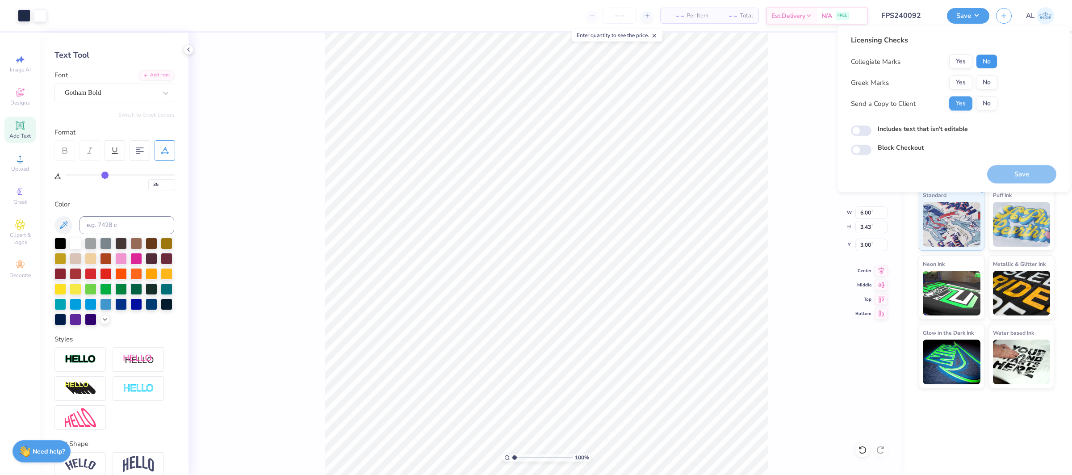
click at [985, 63] on button "No" at bounding box center [986, 61] width 21 height 14
click at [956, 88] on button "Yes" at bounding box center [960, 82] width 23 height 14
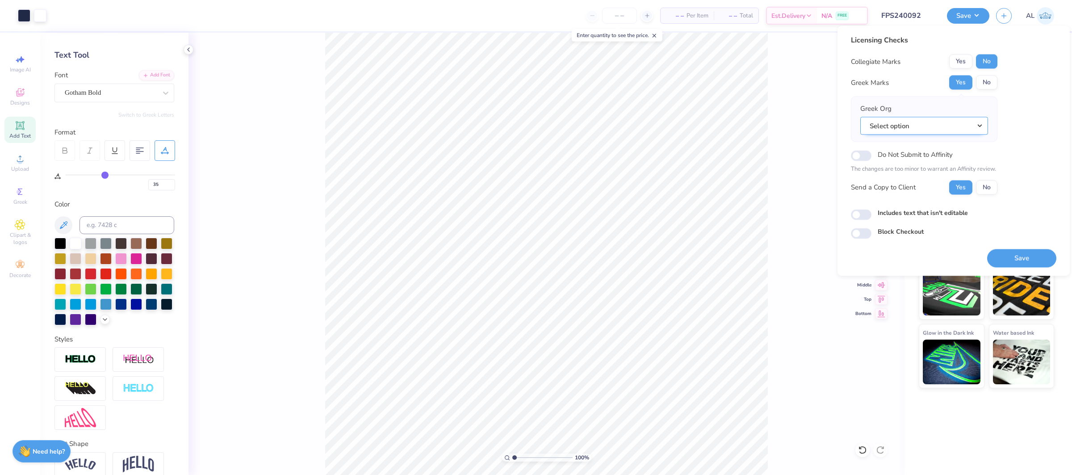
click at [946, 125] on button "Select option" at bounding box center [924, 126] width 128 height 18
click at [934, 191] on link "Delta Delta Delta" at bounding box center [924, 191] width 121 height 15
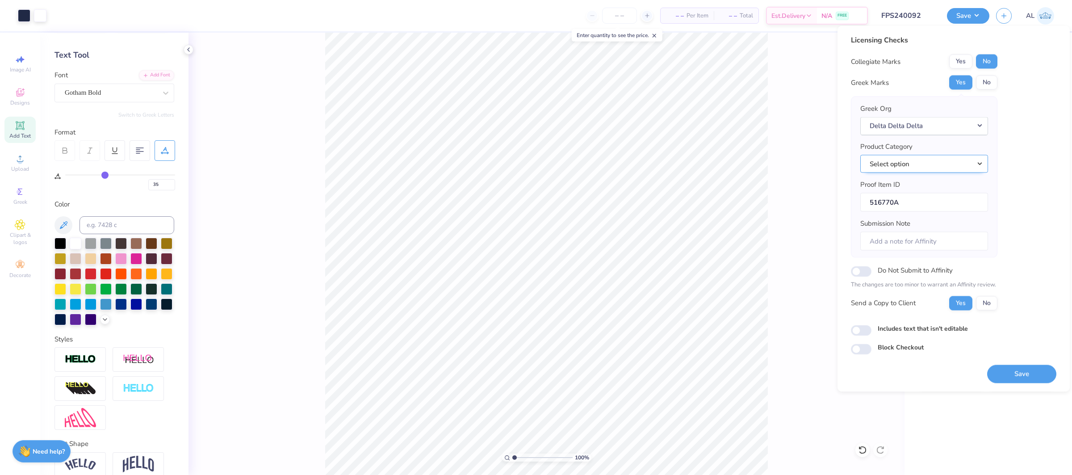
drag, startPoint x: 891, startPoint y: 160, endPoint x: 897, endPoint y: 172, distance: 13.6
click at [891, 160] on button "Select option" at bounding box center [924, 164] width 128 height 18
click at [918, 253] on link "Crewneck sweatshirts" at bounding box center [924, 257] width 121 height 15
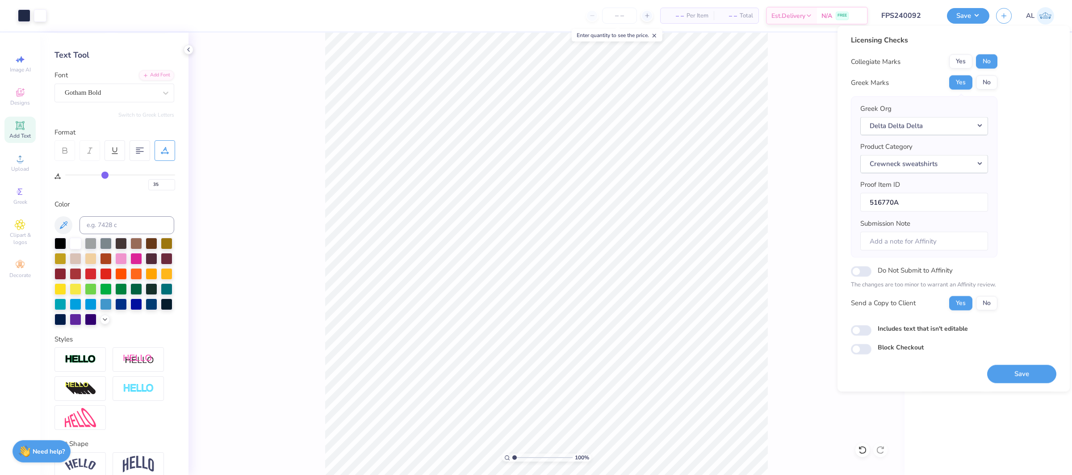
click at [1010, 364] on div "Save" at bounding box center [1021, 369] width 69 height 28
click at [1012, 373] on button "Save" at bounding box center [1021, 373] width 69 height 18
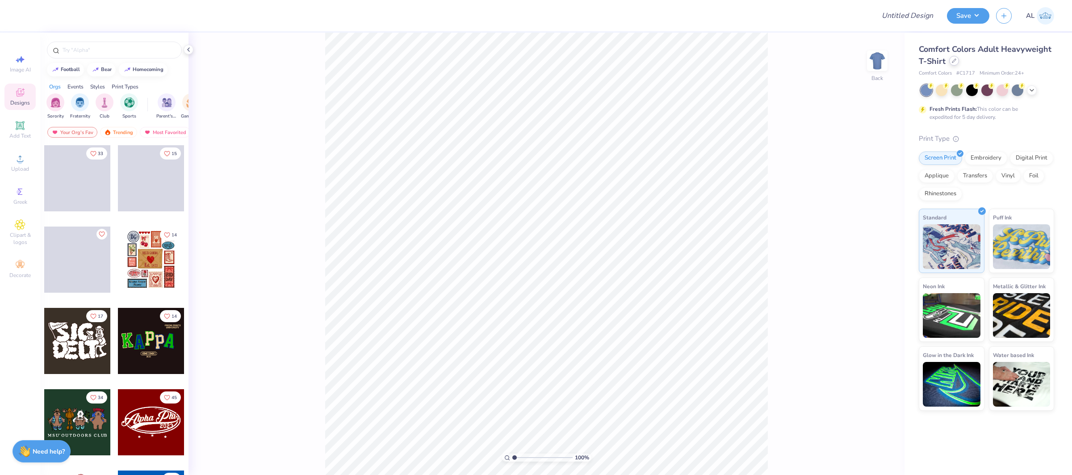
click at [955, 61] on icon at bounding box center [954, 61] width 4 height 4
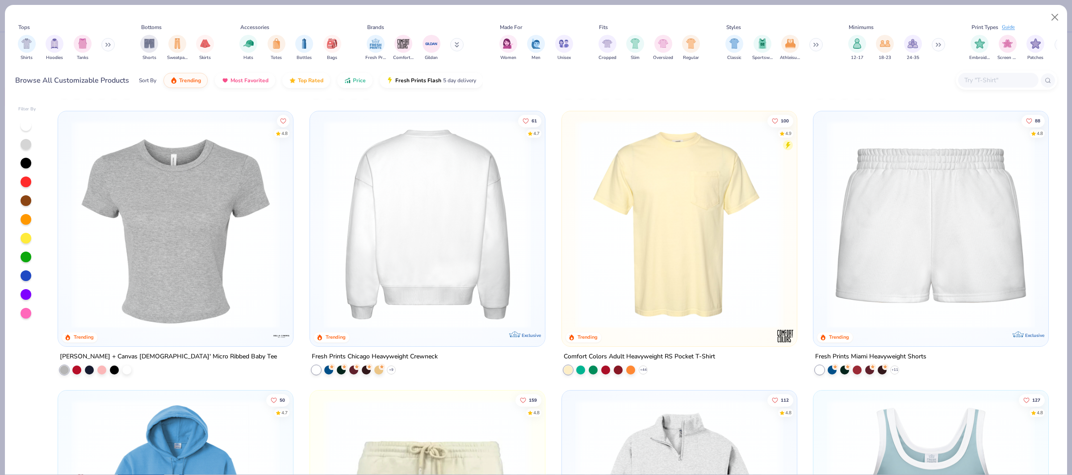
scroll to position [831, 0]
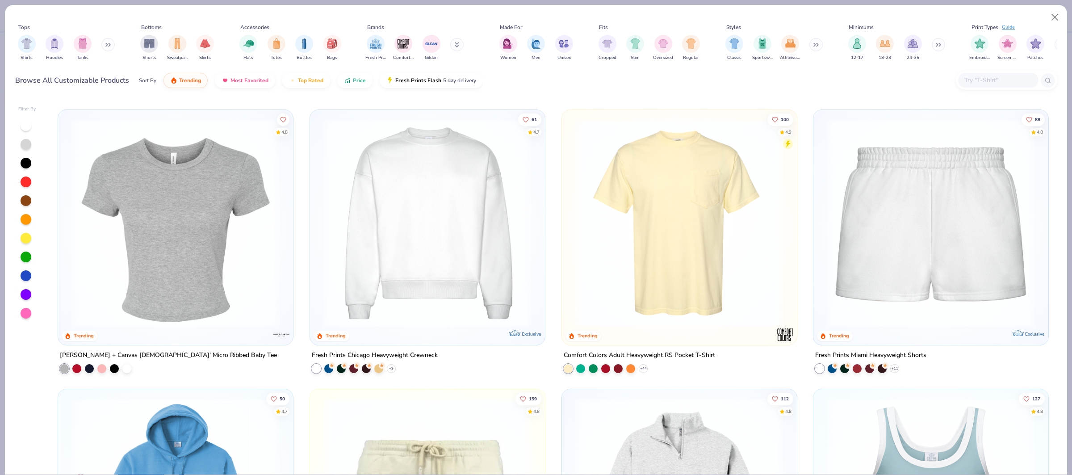
click at [451, 216] on img at bounding box center [427, 223] width 217 height 208
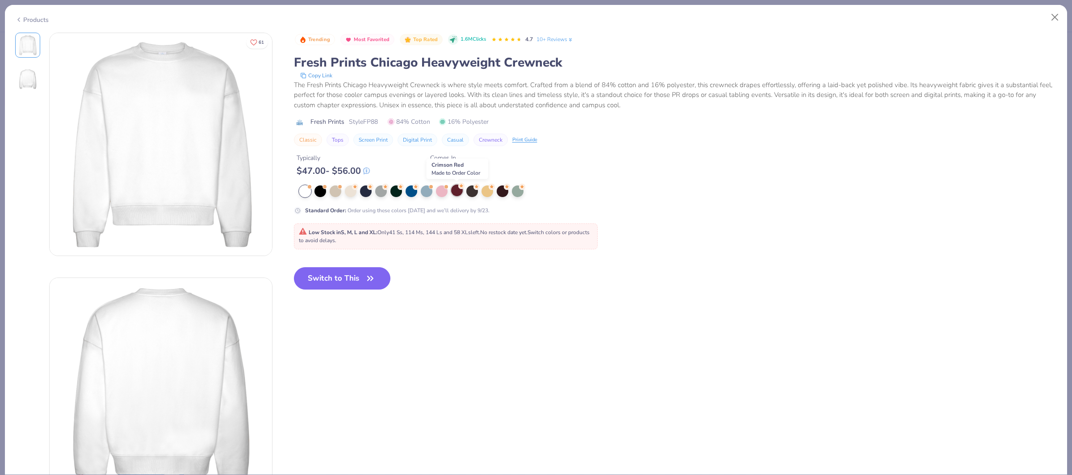
click at [454, 193] on div at bounding box center [457, 190] width 12 height 12
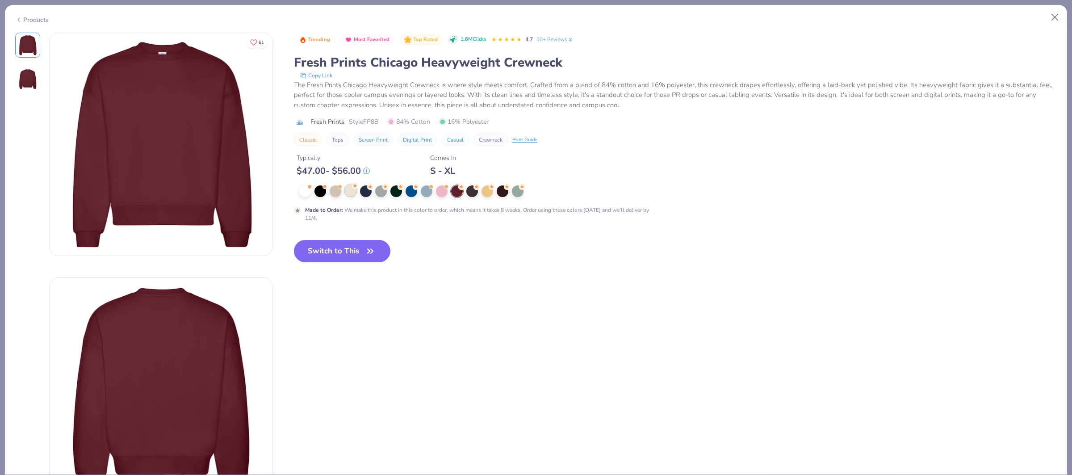
click at [350, 194] on div at bounding box center [351, 190] width 12 height 12
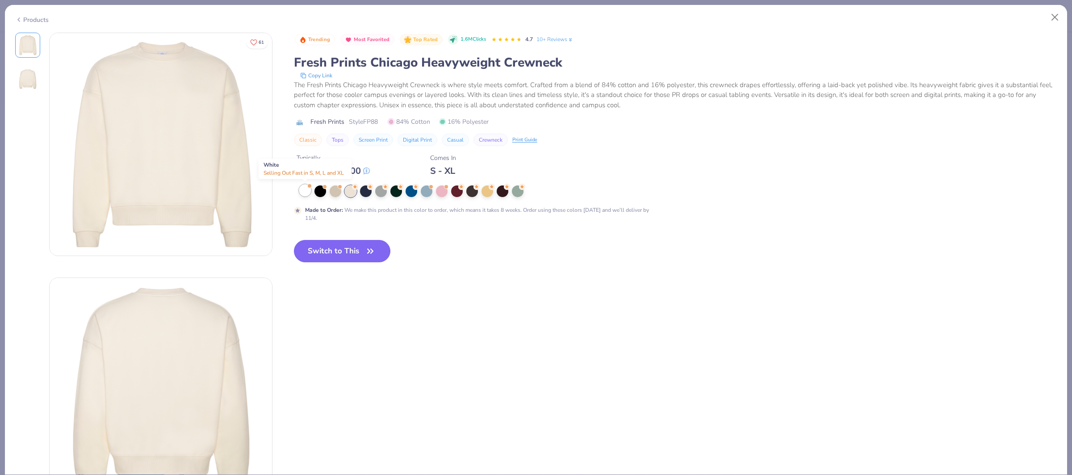
click at [305, 193] on div at bounding box center [305, 190] width 12 height 12
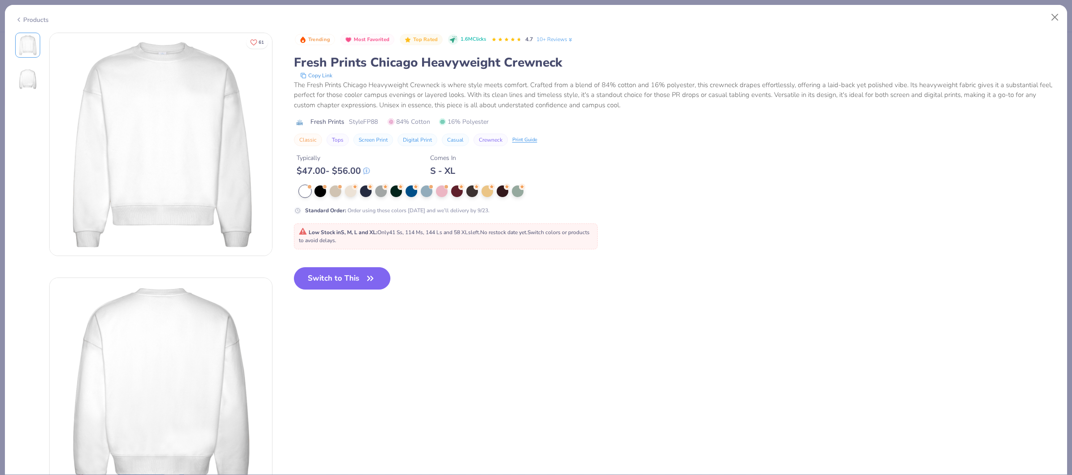
click at [359, 272] on button "Switch to This" at bounding box center [342, 278] width 97 height 22
type textarea "x"
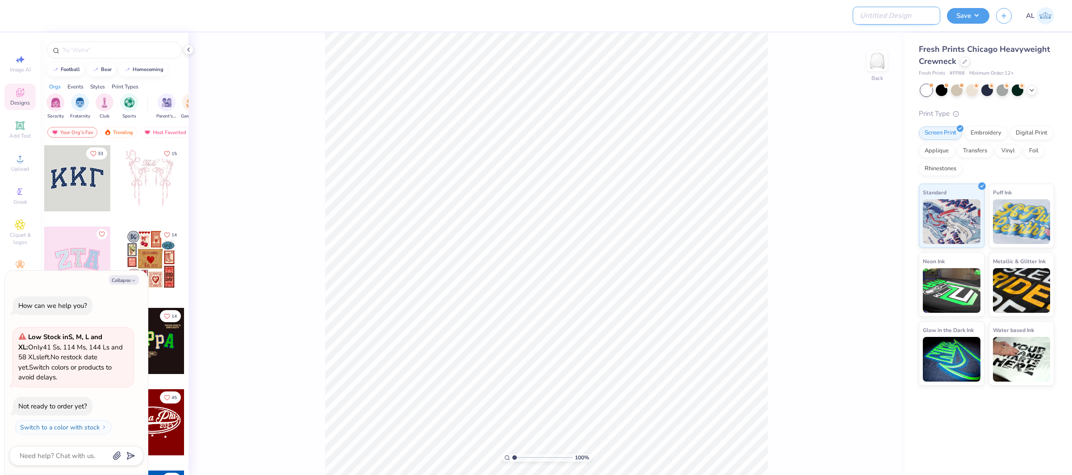
click at [891, 21] on input "Design Title" at bounding box center [897, 16] width 88 height 18
paste input "FPS240093"
type input "FPS240093"
type textarea "x"
type input "FPS240093"
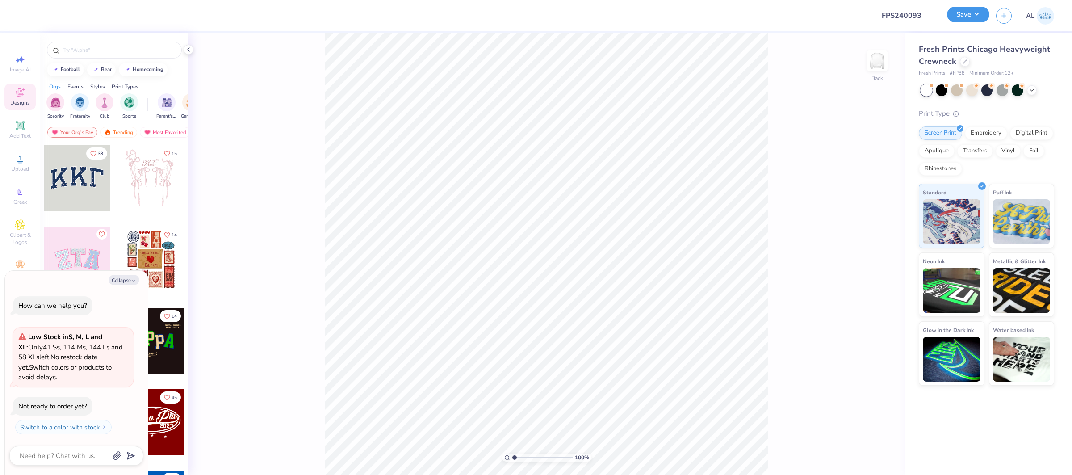
click at [961, 14] on button "Save" at bounding box center [968, 15] width 42 height 16
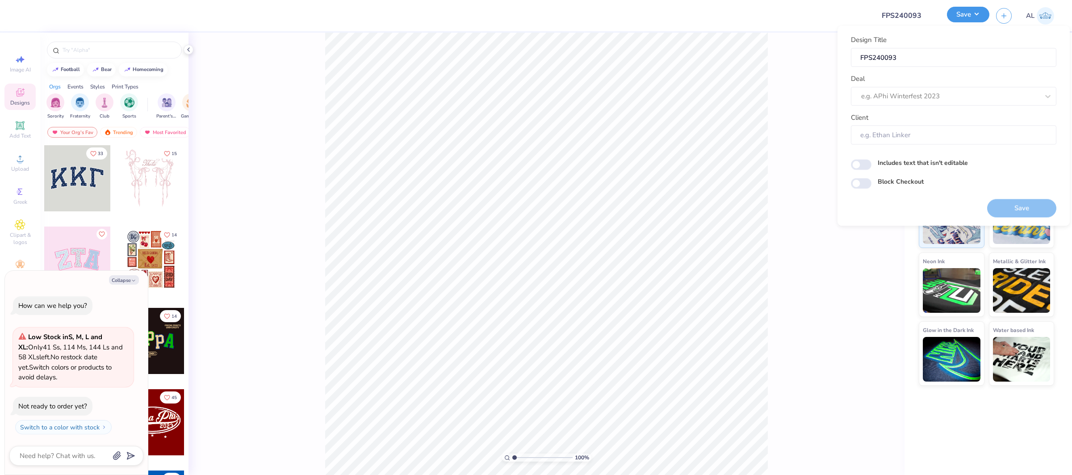
type textarea "x"
click at [935, 93] on div at bounding box center [941, 96] width 160 height 12
click at [925, 124] on div "Design Tool Gallery" at bounding box center [953, 120] width 198 height 15
type input "design tool gallery"
type textarea "x"
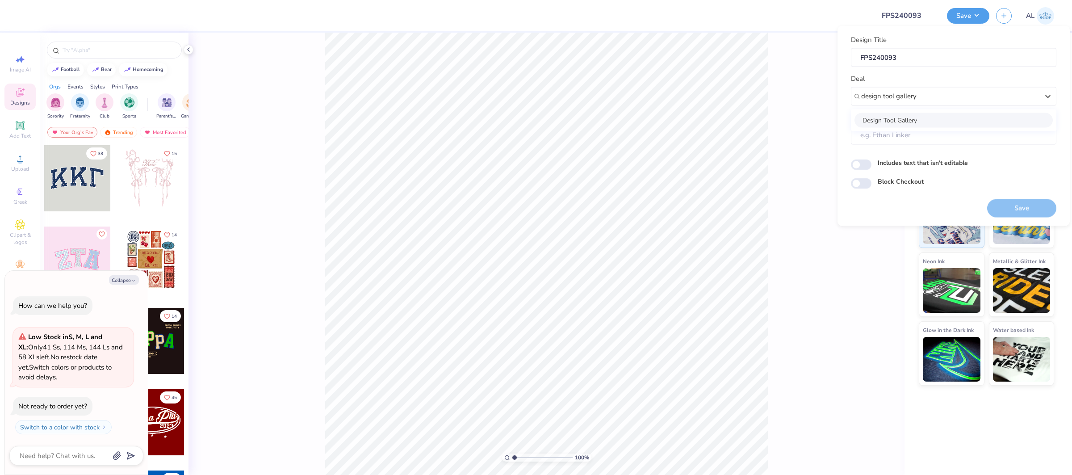
type input "Design Tool Gallery User"
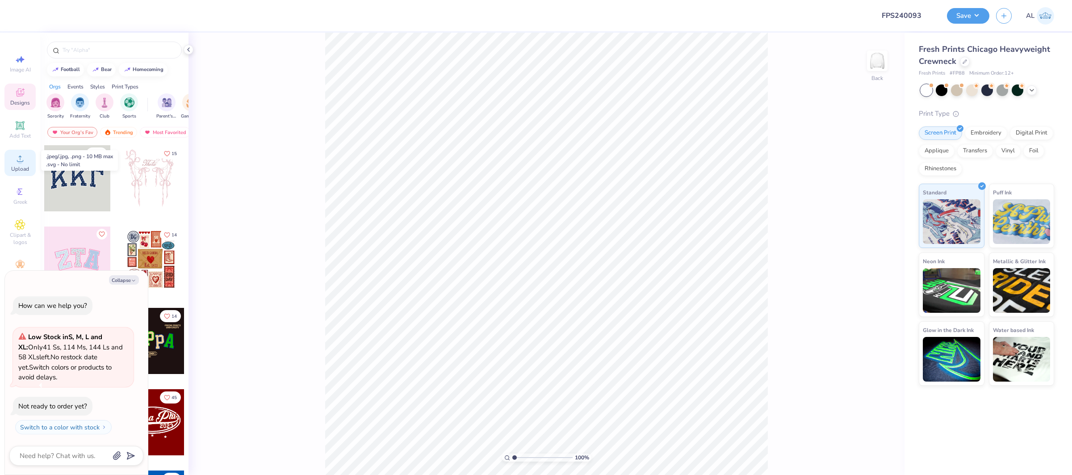
click at [24, 163] on icon at bounding box center [20, 158] width 11 height 11
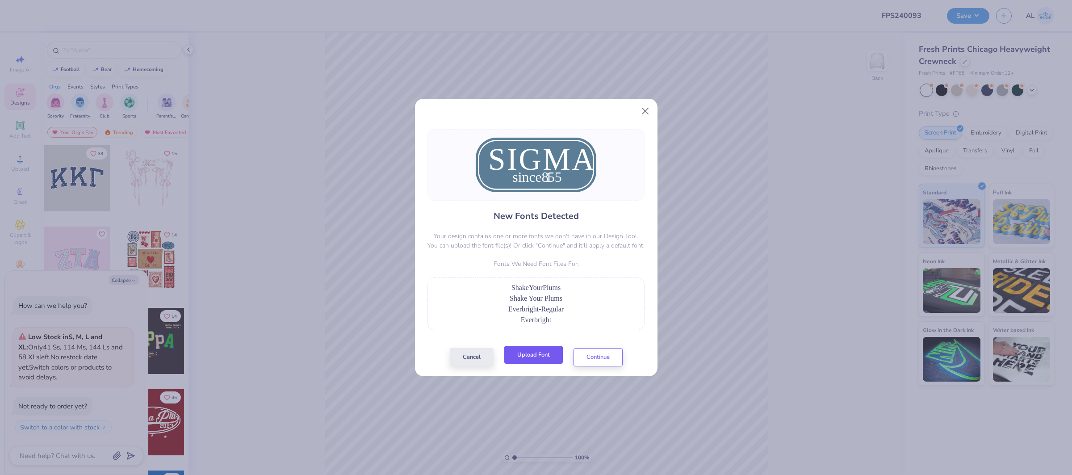
click at [545, 363] on button "Upload Font" at bounding box center [533, 355] width 59 height 18
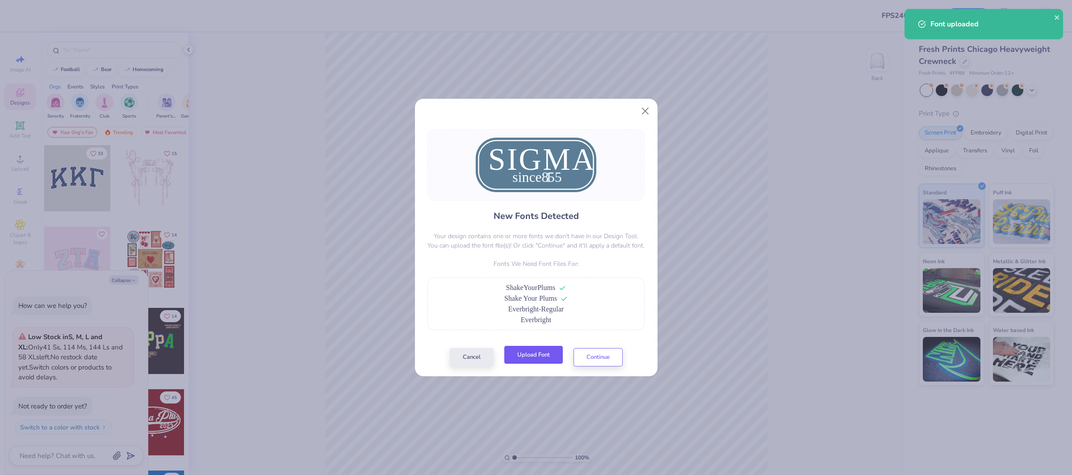
click at [543, 358] on button "Upload Font" at bounding box center [533, 355] width 59 height 18
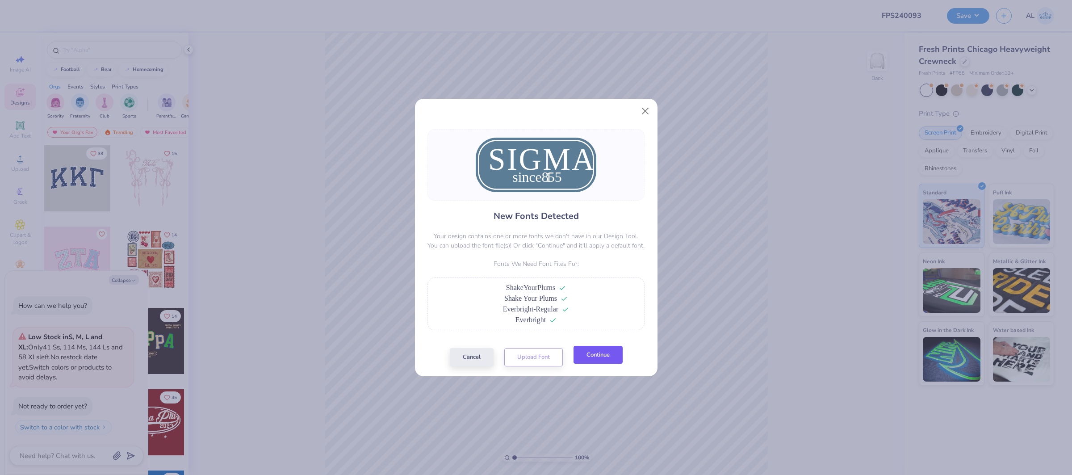
click at [603, 352] on button "Continue" at bounding box center [597, 355] width 49 height 18
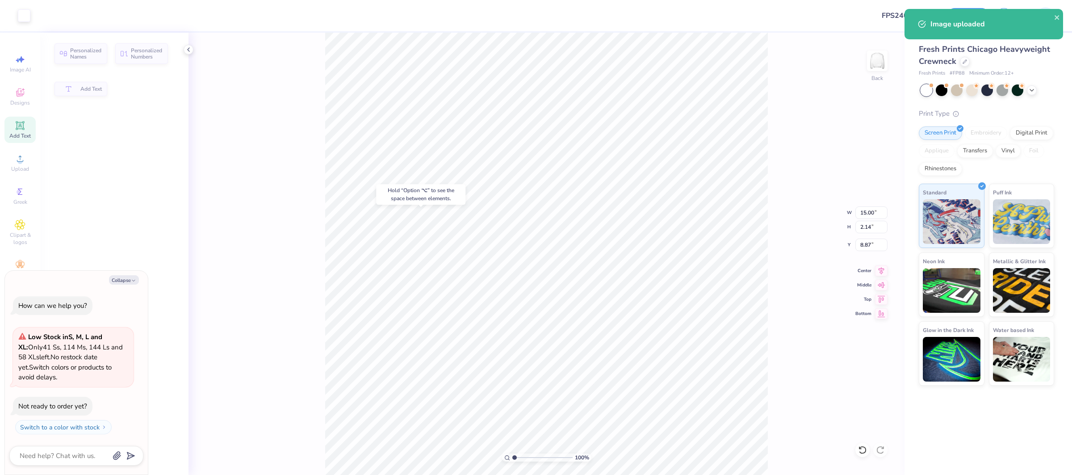
type textarea "x"
type input "8.98"
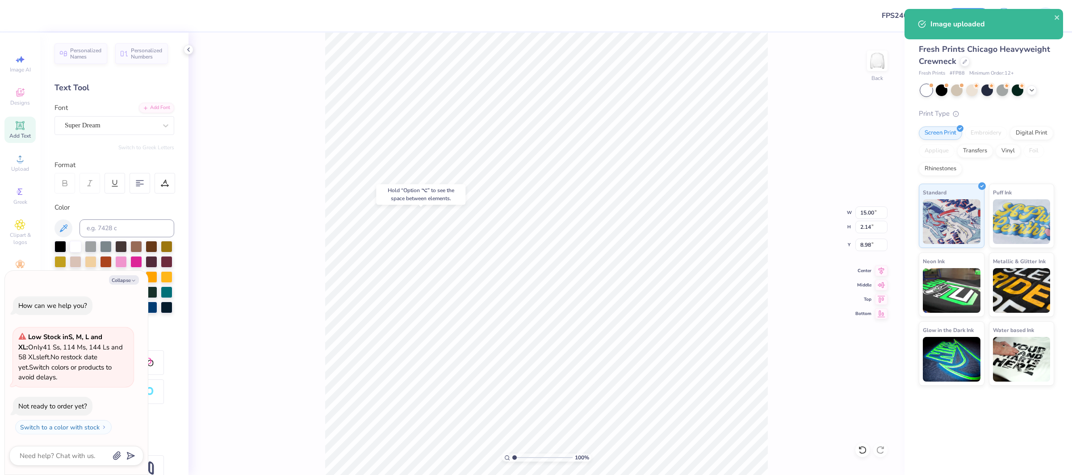
type textarea "x"
type input "16.20"
type input "5.06"
type input "7.97"
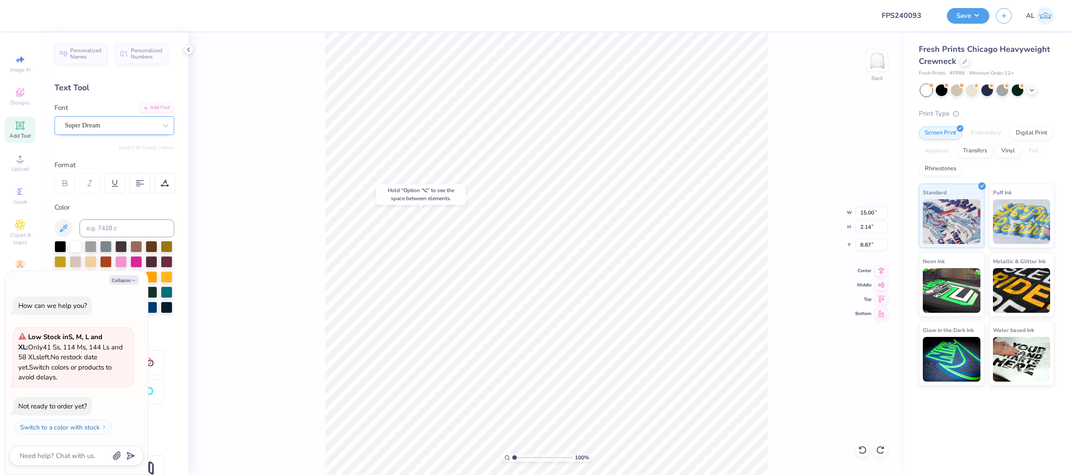
click at [97, 126] on div "Super Dream" at bounding box center [111, 125] width 94 height 14
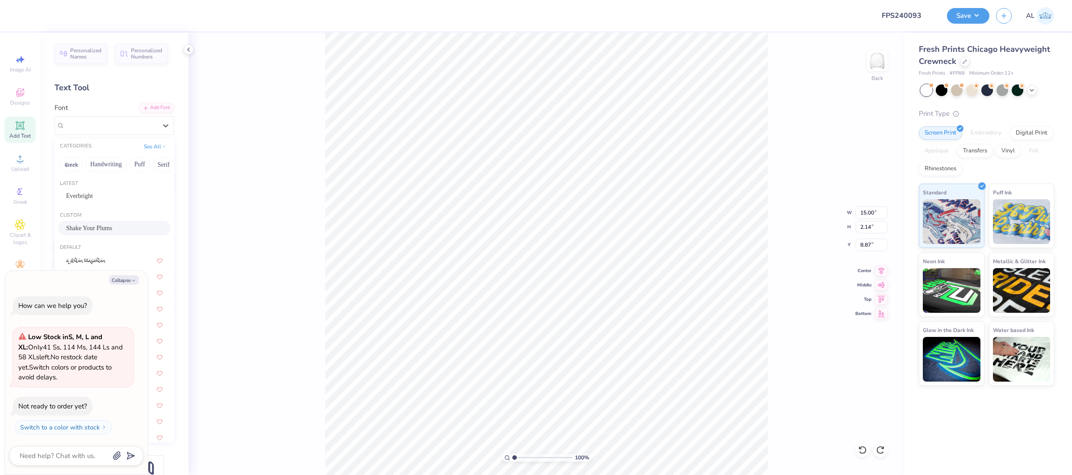
click at [117, 232] on div "Shake Your Plums" at bounding box center [114, 227] width 96 height 9
type textarea "x"
type input "8.75"
type input "1.97"
type input "9.17"
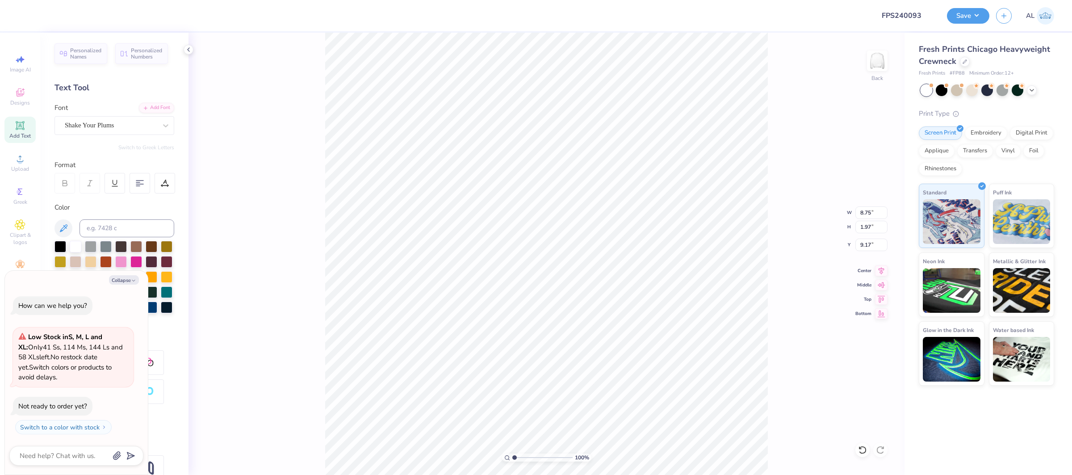
type textarea "x"
type input "8.89"
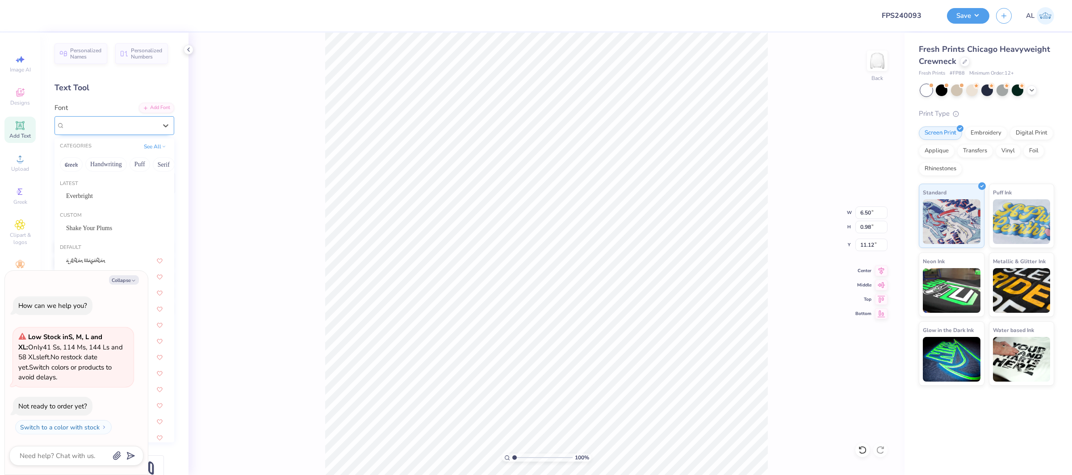
click at [106, 122] on div "Super Dream" at bounding box center [111, 125] width 94 height 14
drag, startPoint x: 105, startPoint y: 196, endPoint x: 119, endPoint y: 293, distance: 98.4
click at [104, 196] on div "Everbright" at bounding box center [114, 195] width 96 height 9
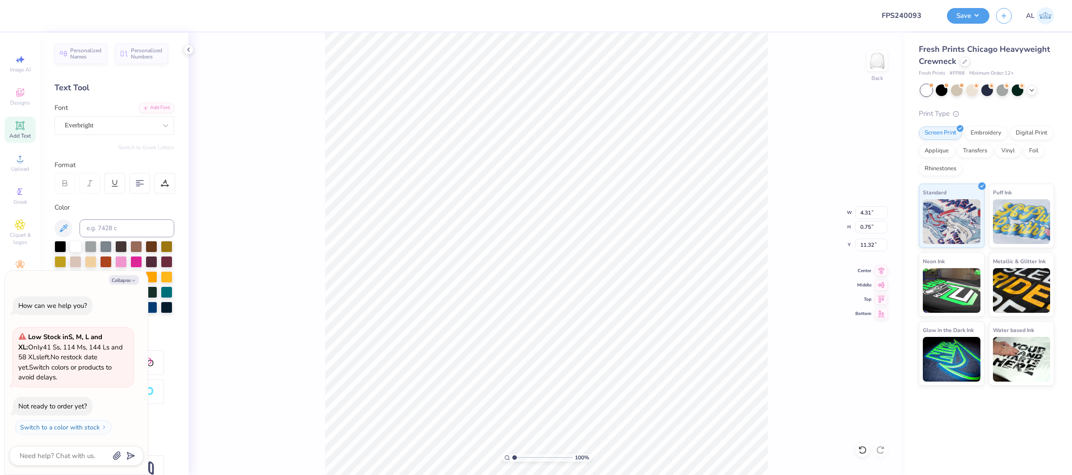
type textarea "x"
type input "4.31"
type input "0.75"
type input "11.32"
drag, startPoint x: 126, startPoint y: 280, endPoint x: 98, endPoint y: 327, distance: 54.2
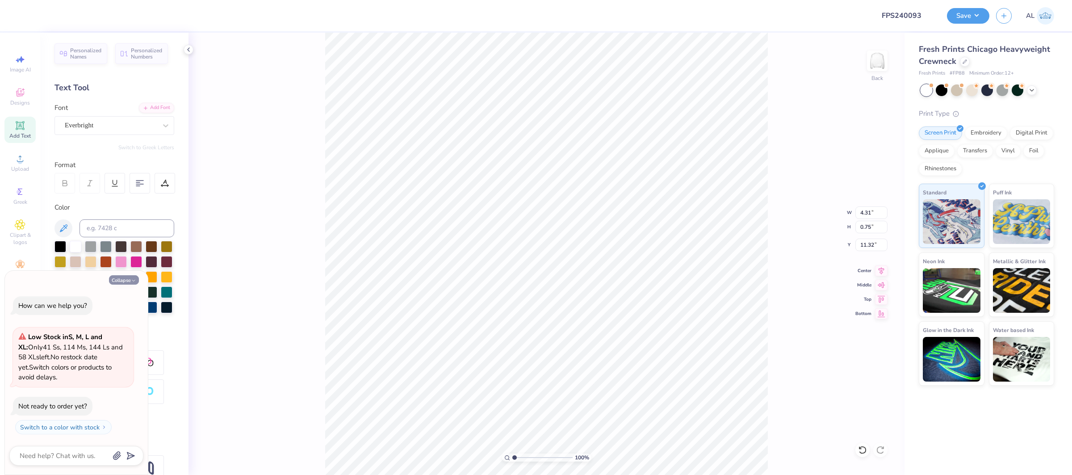
click at [126, 280] on button "Collapse" at bounding box center [124, 279] width 30 height 9
type textarea "x"
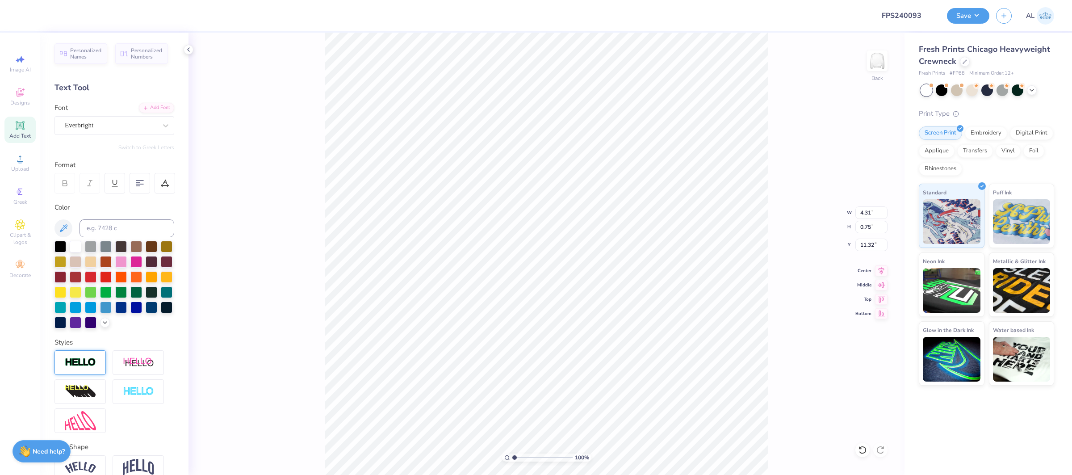
click at [77, 362] on img at bounding box center [80, 362] width 31 height 10
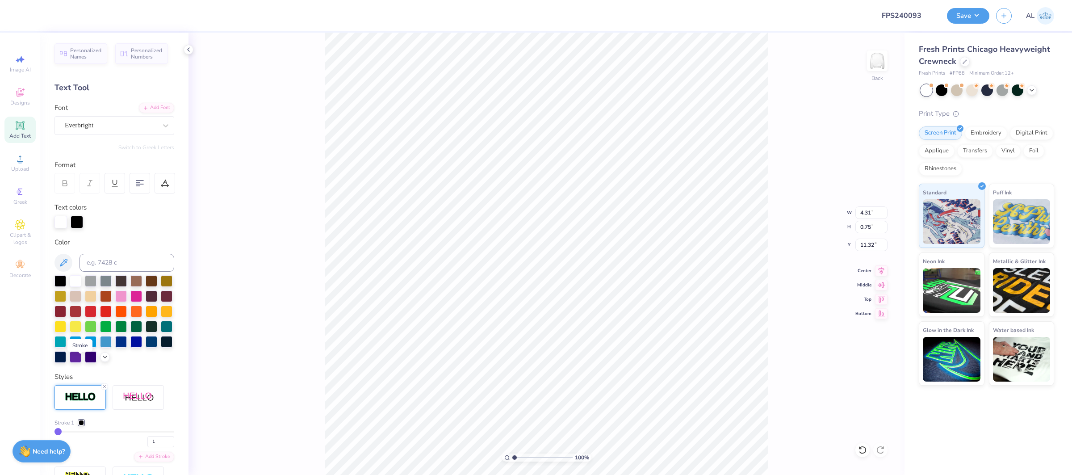
type input "4.33"
type input "0.78"
type input "11.31"
click at [81, 424] on div at bounding box center [81, 422] width 5 height 5
click at [73, 435] on div at bounding box center [71, 434] width 9 height 9
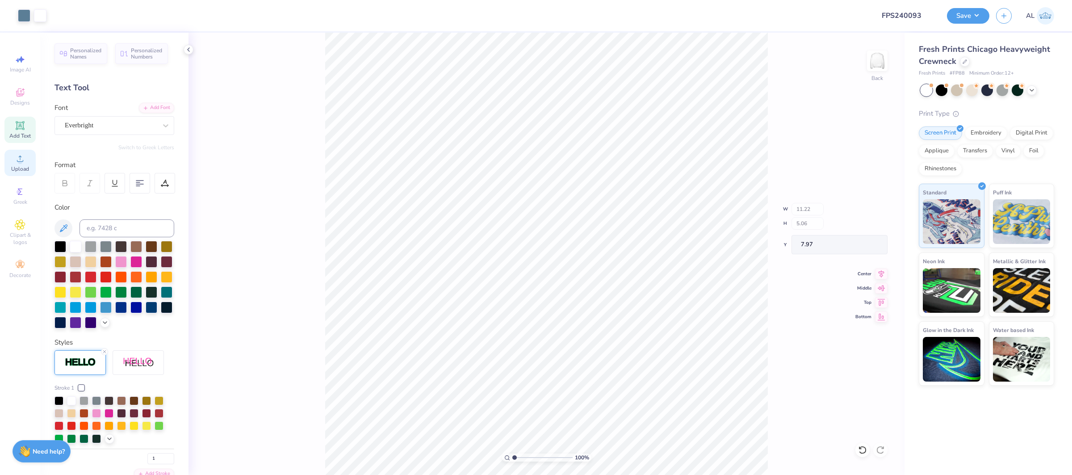
type input "9.70"
click at [17, 163] on icon at bounding box center [20, 158] width 11 height 11
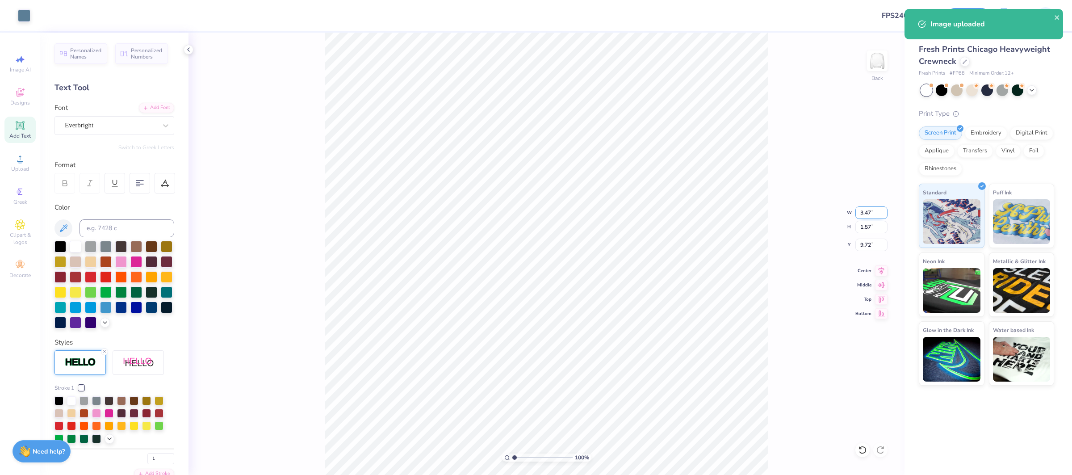
click at [869, 210] on input "3.47" at bounding box center [871, 212] width 32 height 13
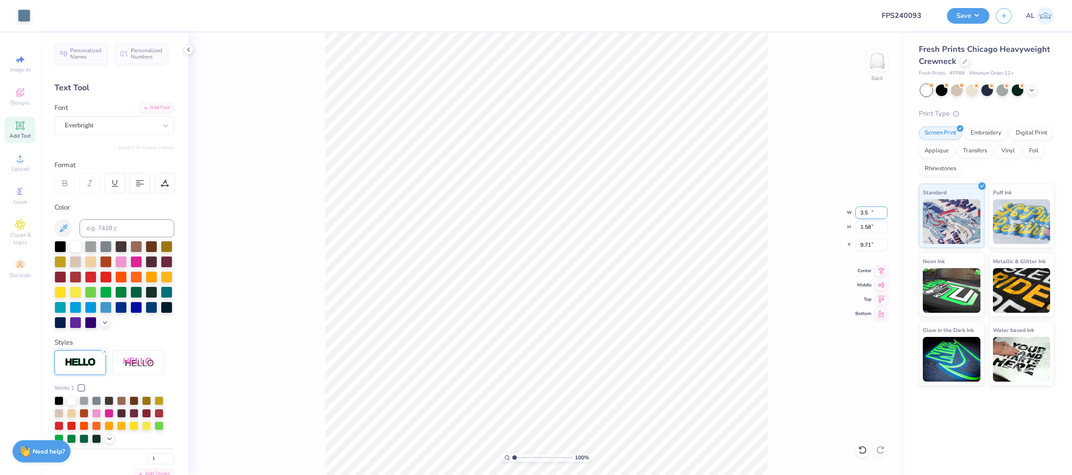
type input "3.50"
type input "1.58"
drag, startPoint x: 880, startPoint y: 272, endPoint x: 875, endPoint y: 257, distance: 15.3
click at [880, 272] on icon at bounding box center [881, 270] width 13 height 11
click at [866, 245] on input "9.71" at bounding box center [871, 245] width 32 height 13
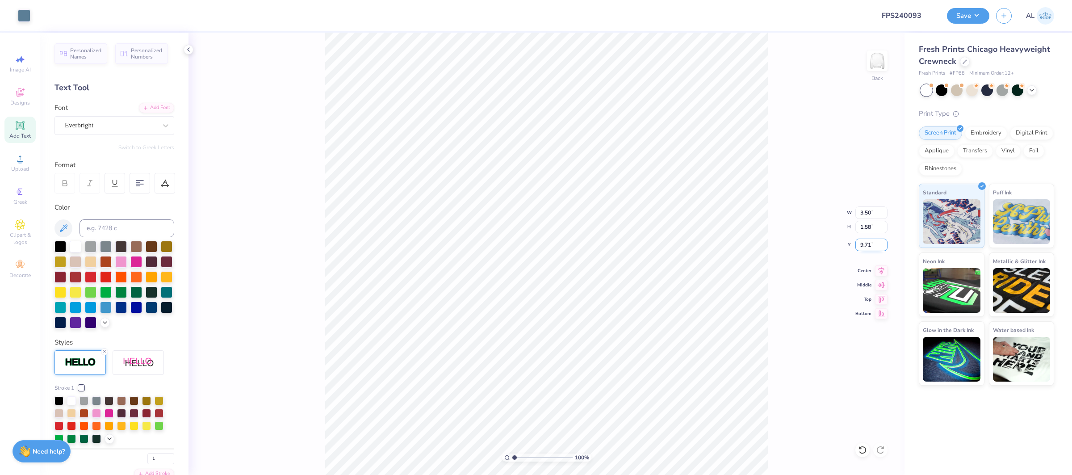
click at [866, 245] on input "9.71" at bounding box center [871, 245] width 32 height 13
type input "3.00"
click at [865, 216] on input "3.50" at bounding box center [871, 212] width 32 height 13
type input "12.00"
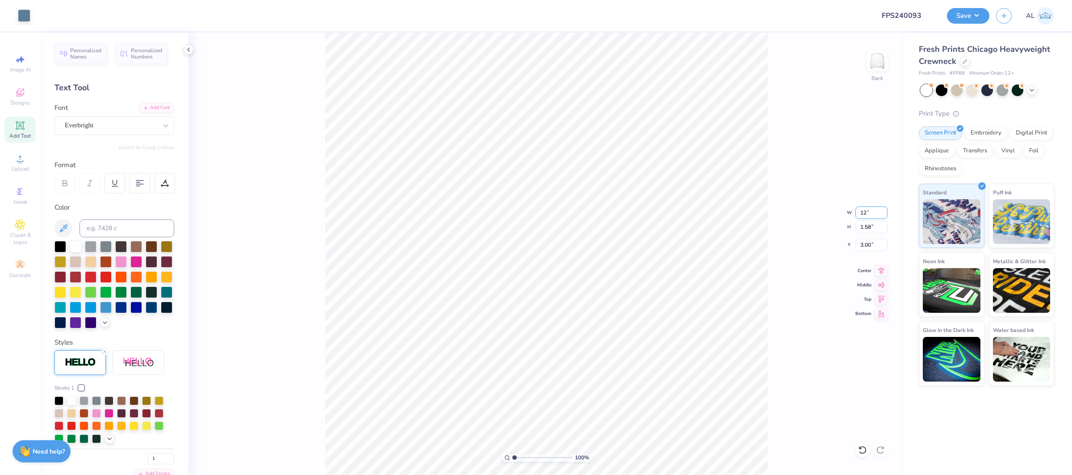
type input "5.41"
type input "3.00"
click at [873, 213] on input "11.22" at bounding box center [871, 212] width 32 height 13
click at [868, 213] on input "11.22" at bounding box center [871, 212] width 32 height 13
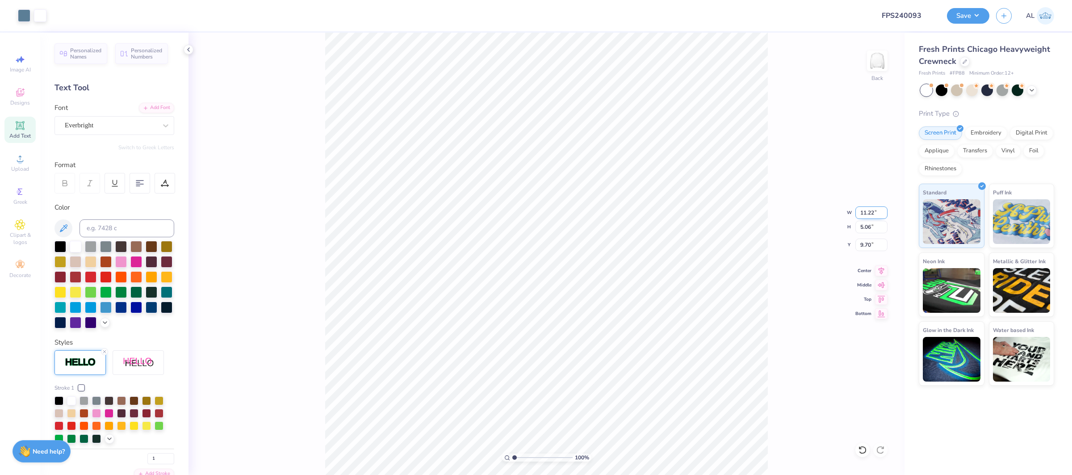
click at [868, 213] on input "11.22" at bounding box center [871, 212] width 32 height 13
type input "12.00"
type input "5.41"
type input "9.44"
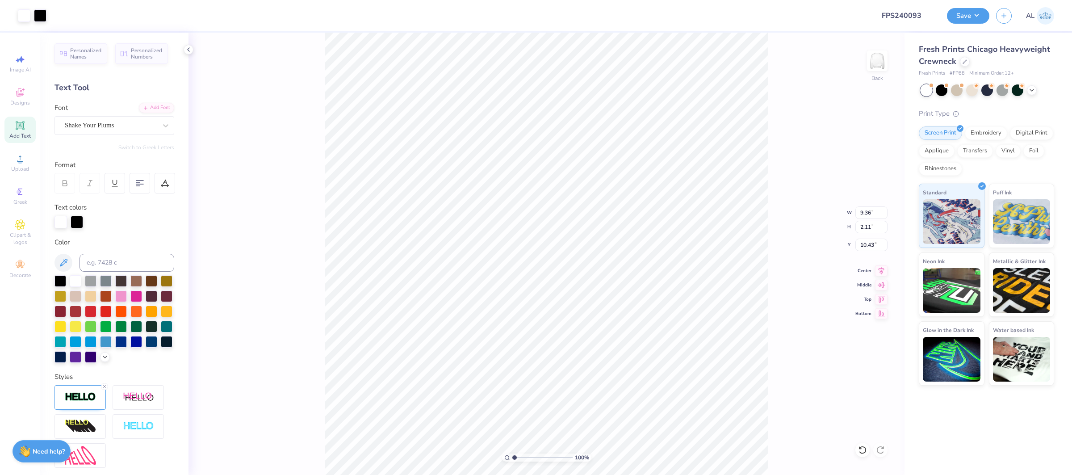
type input "9.38"
type input "2.13"
type input "8.80"
click at [104, 385] on icon at bounding box center [104, 386] width 5 height 5
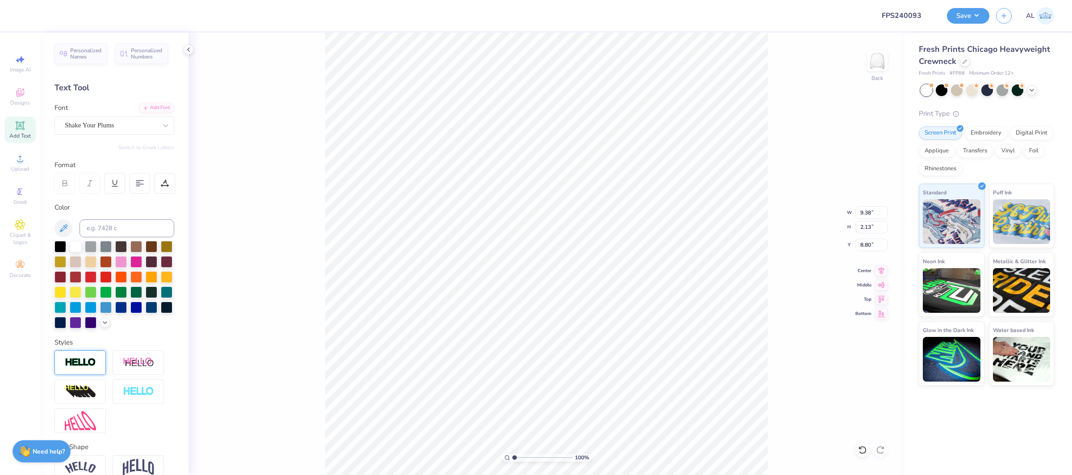
type input "9.36"
type input "2.11"
type input "8.81"
type input "3.14"
click at [527, 459] on input "range" at bounding box center [542, 457] width 60 height 8
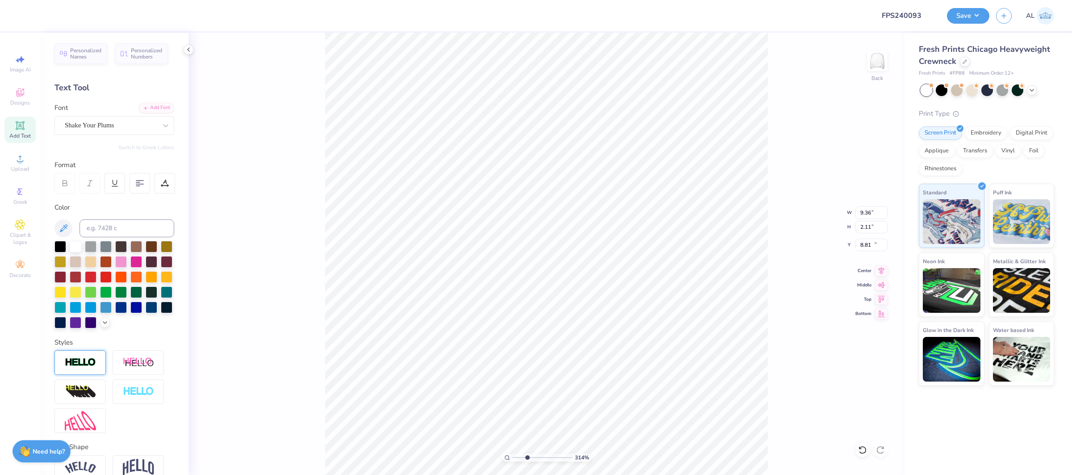
type input "10.37"
type input "12.00"
type input "5.41"
type input "3.00"
drag, startPoint x: 618, startPoint y: 405, endPoint x: 527, endPoint y: 458, distance: 105.3
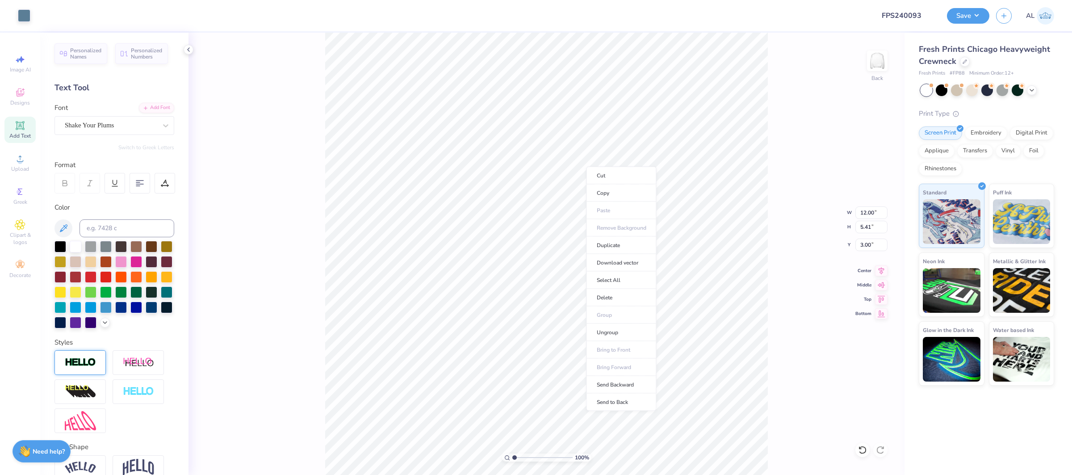
click at [618, 405] on li "Send to Back" at bounding box center [621, 401] width 70 height 17
type input "2.37"
drag, startPoint x: 530, startPoint y: 459, endPoint x: 523, endPoint y: 455, distance: 8.2
click at [522, 460] on input "range" at bounding box center [542, 457] width 60 height 8
type input "9.36"
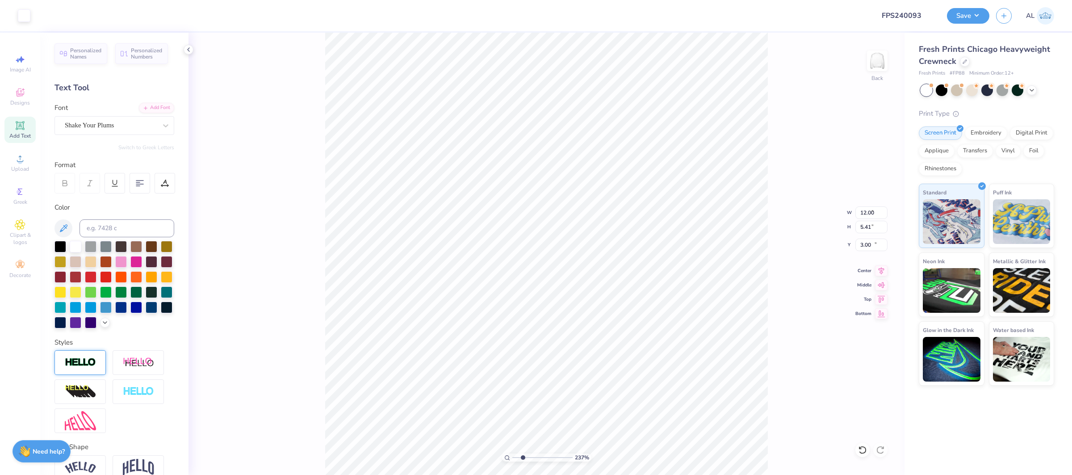
type input "2.11"
type input "4.09"
type input "4.63"
type input "0.83"
type input "6.57"
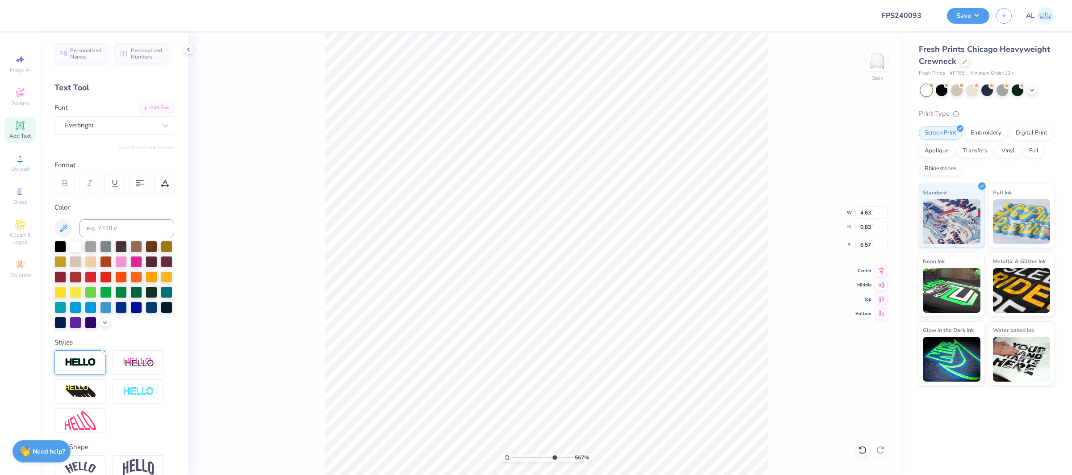
type input "10"
type input "6.56"
type input "1.55917330959988"
click at [863, 244] on input "9.44" at bounding box center [871, 245] width 32 height 13
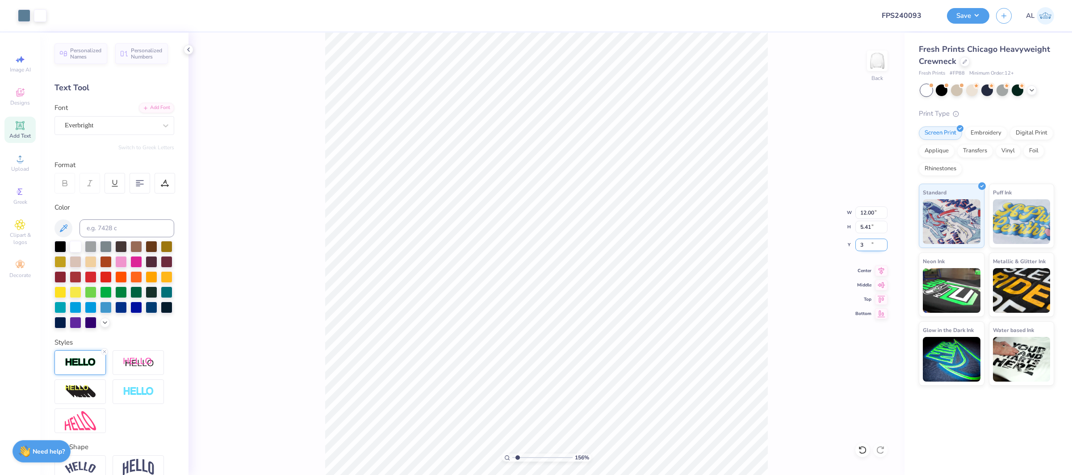
type input "3"
type input "1.55917330959988"
type input "3.00"
type input "1.55917330959988"
click at [871, 211] on input "12.00" at bounding box center [871, 212] width 32 height 13
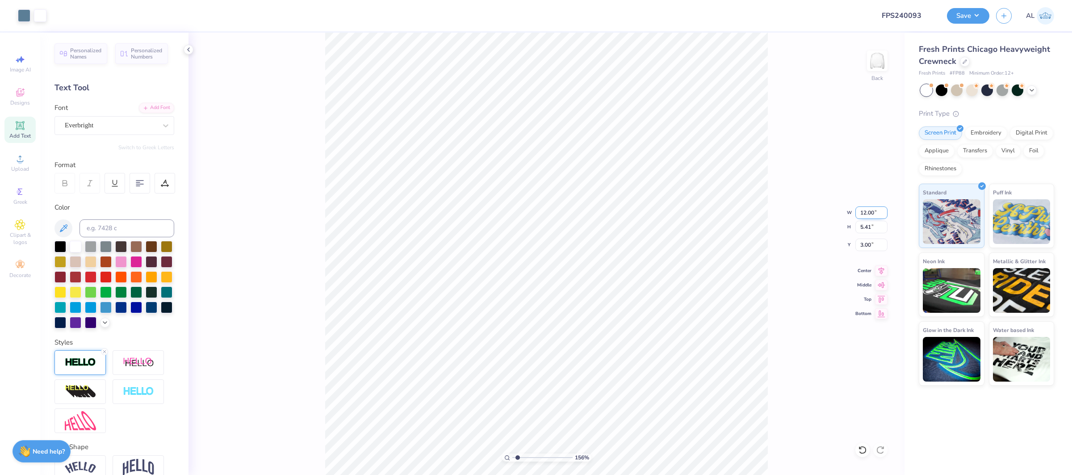
click at [871, 211] on input "12.00" at bounding box center [871, 212] width 32 height 13
type input "3.5"
type input "1.55917330959988"
type input "3.50"
type input "1.58"
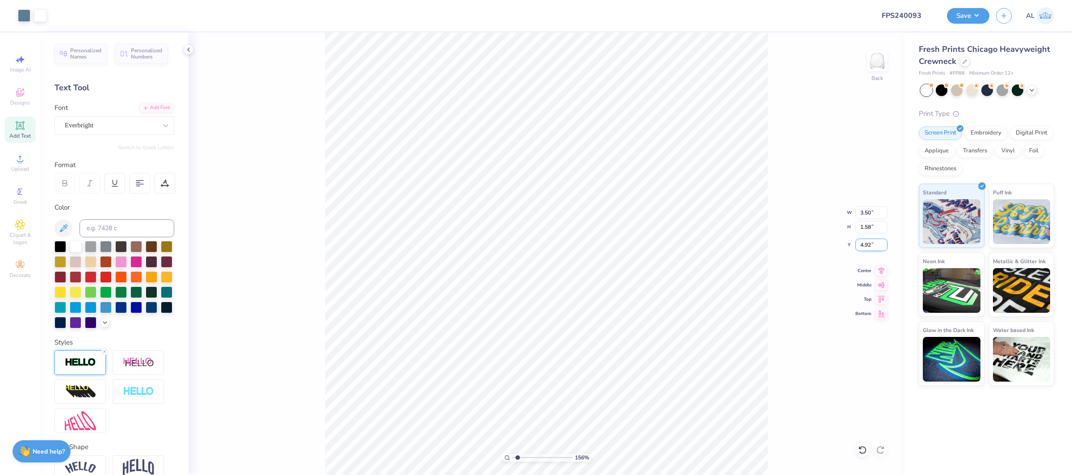
click at [866, 246] on input "4.92" at bounding box center [871, 245] width 32 height 13
type input "3"
type input "1.55917330959988"
type input "3.00"
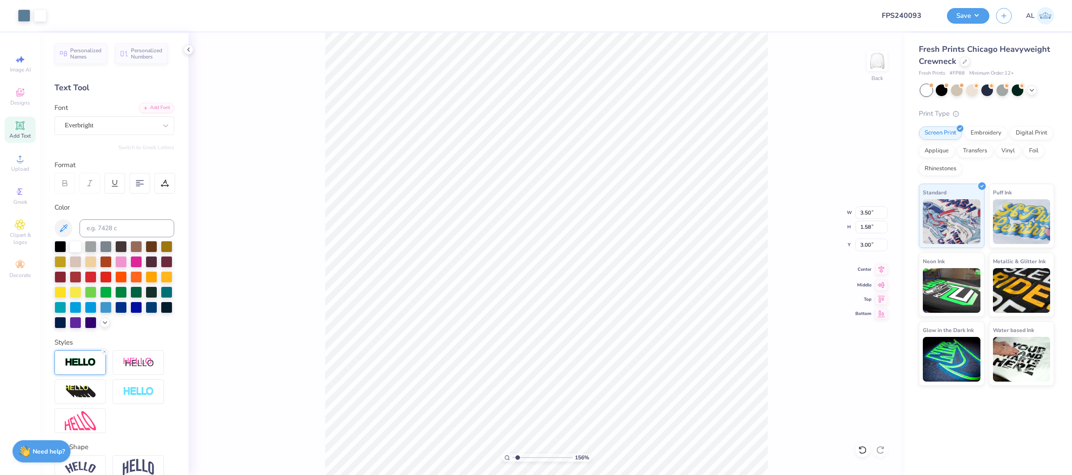
click at [881, 266] on icon at bounding box center [881, 269] width 13 height 11
click at [42, 17] on div at bounding box center [40, 14] width 13 height 13
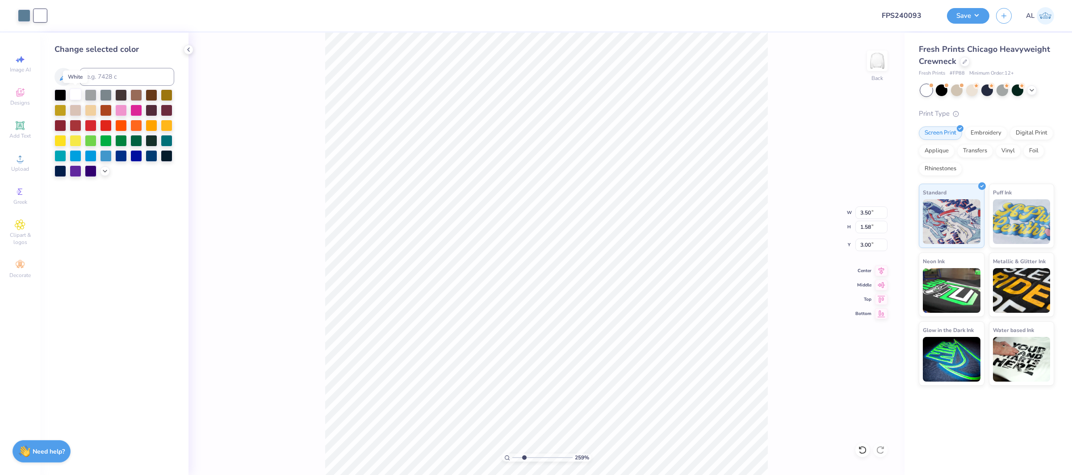
click at [77, 95] on div at bounding box center [76, 94] width 12 height 12
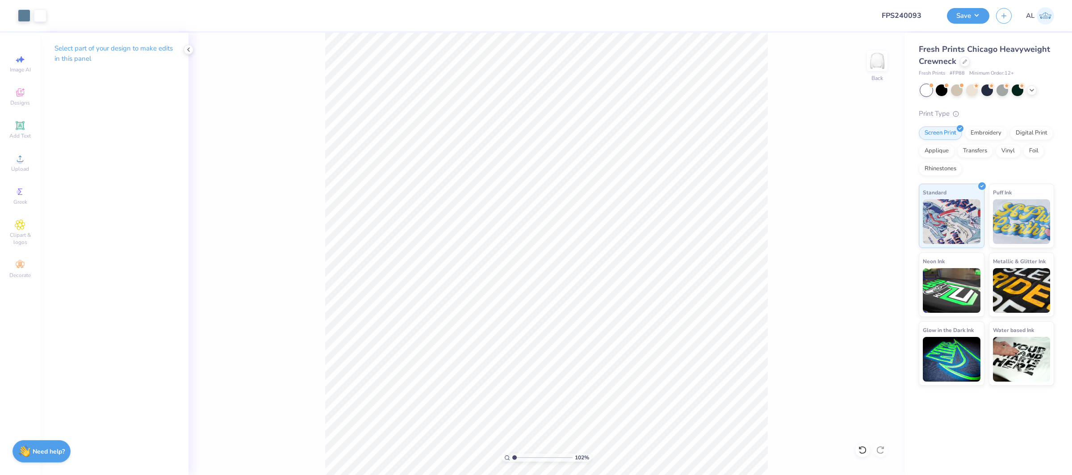
type input "1"
click at [971, 13] on button "Save" at bounding box center [968, 15] width 42 height 16
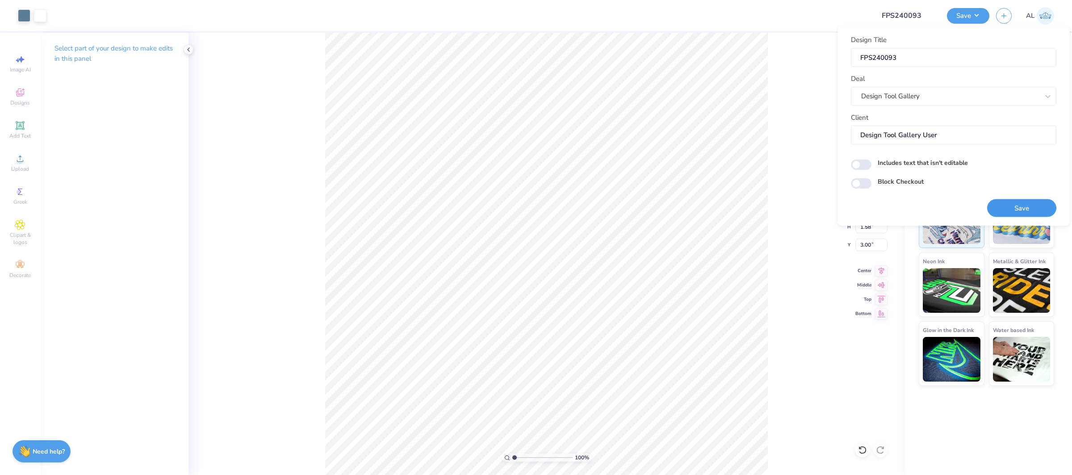
click at [1005, 202] on button "Save" at bounding box center [1021, 208] width 69 height 18
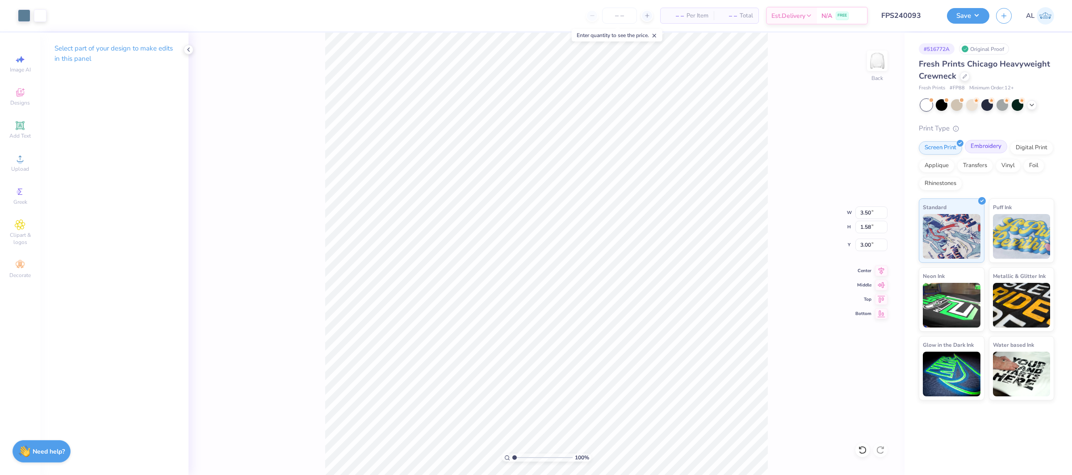
click at [981, 150] on div "Embroidery" at bounding box center [986, 146] width 42 height 13
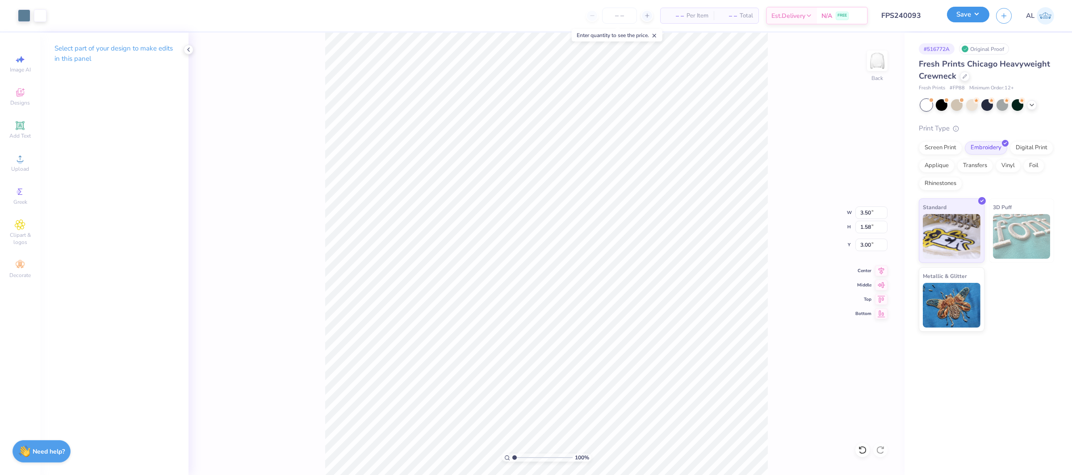
click at [968, 16] on button "Save" at bounding box center [968, 15] width 42 height 16
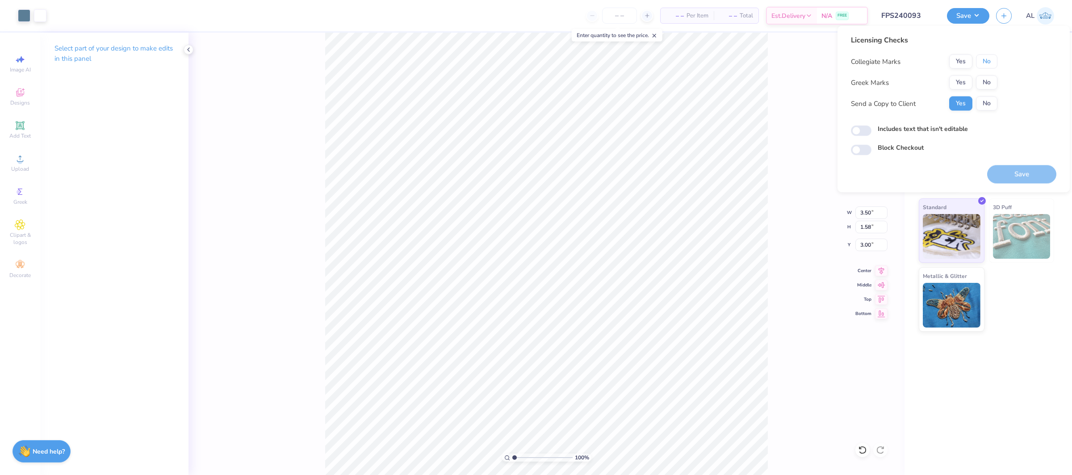
drag, startPoint x: 981, startPoint y: 59, endPoint x: 968, endPoint y: 71, distance: 17.4
click at [981, 59] on button "No" at bounding box center [986, 61] width 21 height 14
click at [953, 81] on button "Yes" at bounding box center [960, 82] width 23 height 14
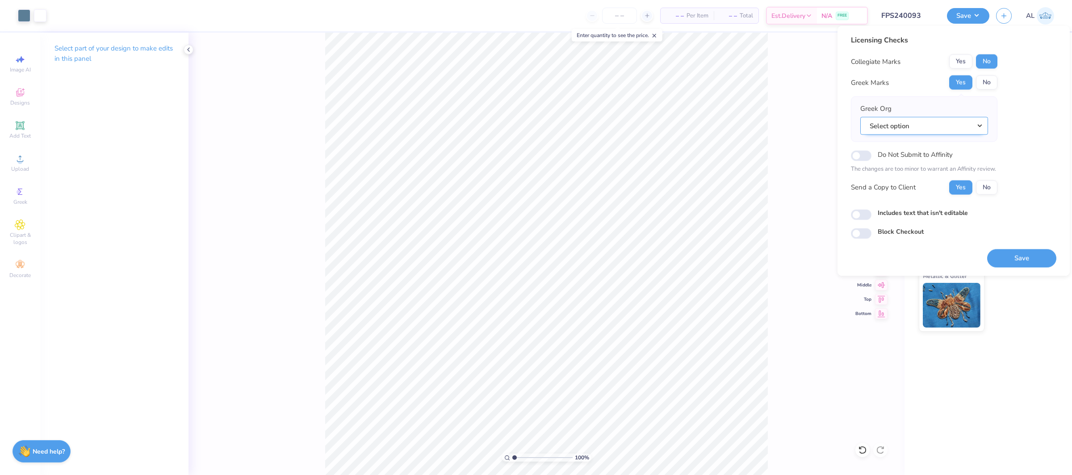
click at [953, 124] on button "Select option" at bounding box center [924, 126] width 128 height 18
click at [917, 206] on link "Sigma Chi" at bounding box center [924, 212] width 121 height 15
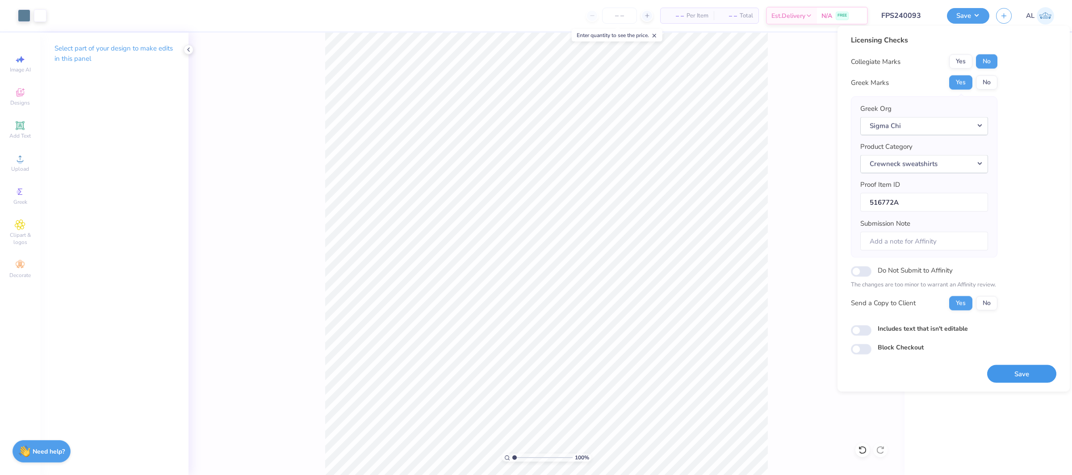
click at [1021, 379] on button "Save" at bounding box center [1021, 373] width 69 height 18
